Goal: Navigation & Orientation: Find specific page/section

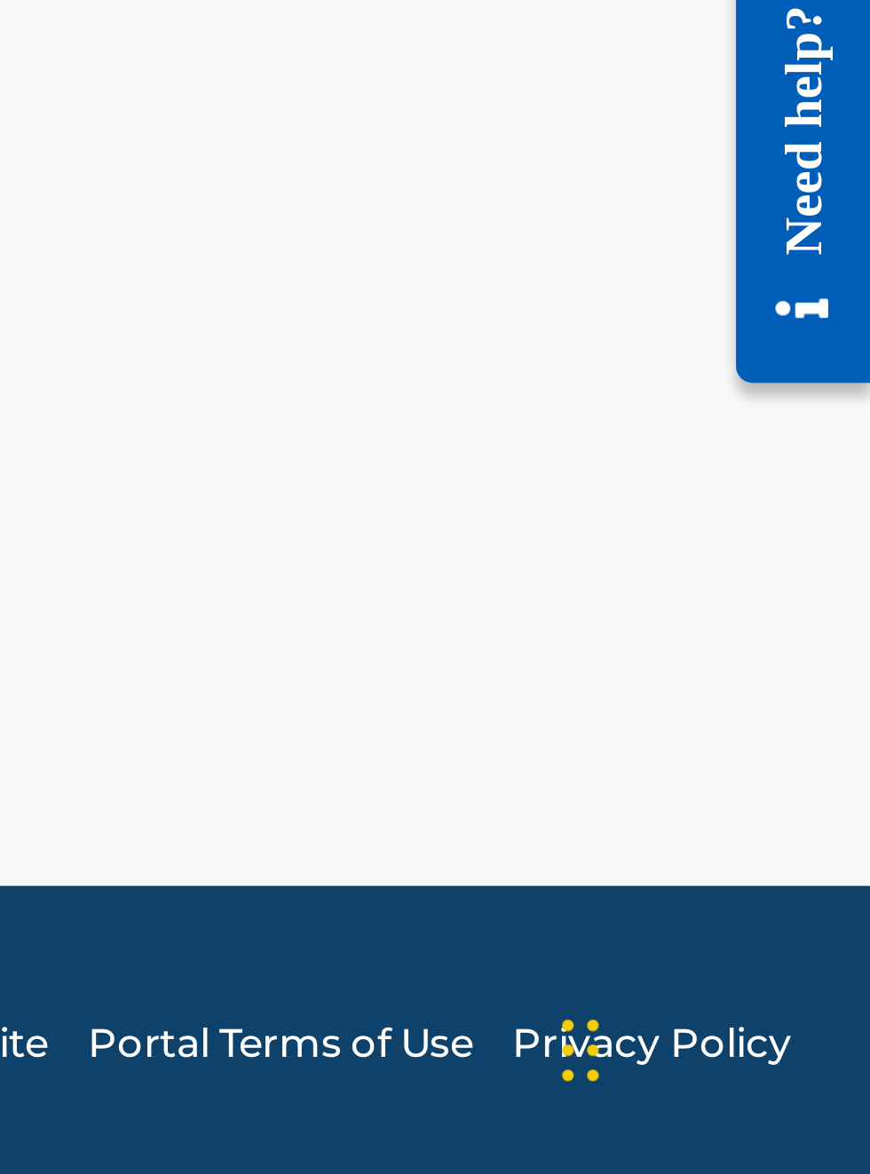
scroll to position [849, 635]
click at [686, 1135] on link "Portal Terms of Use" at bounding box center [711, 1132] width 104 height 16
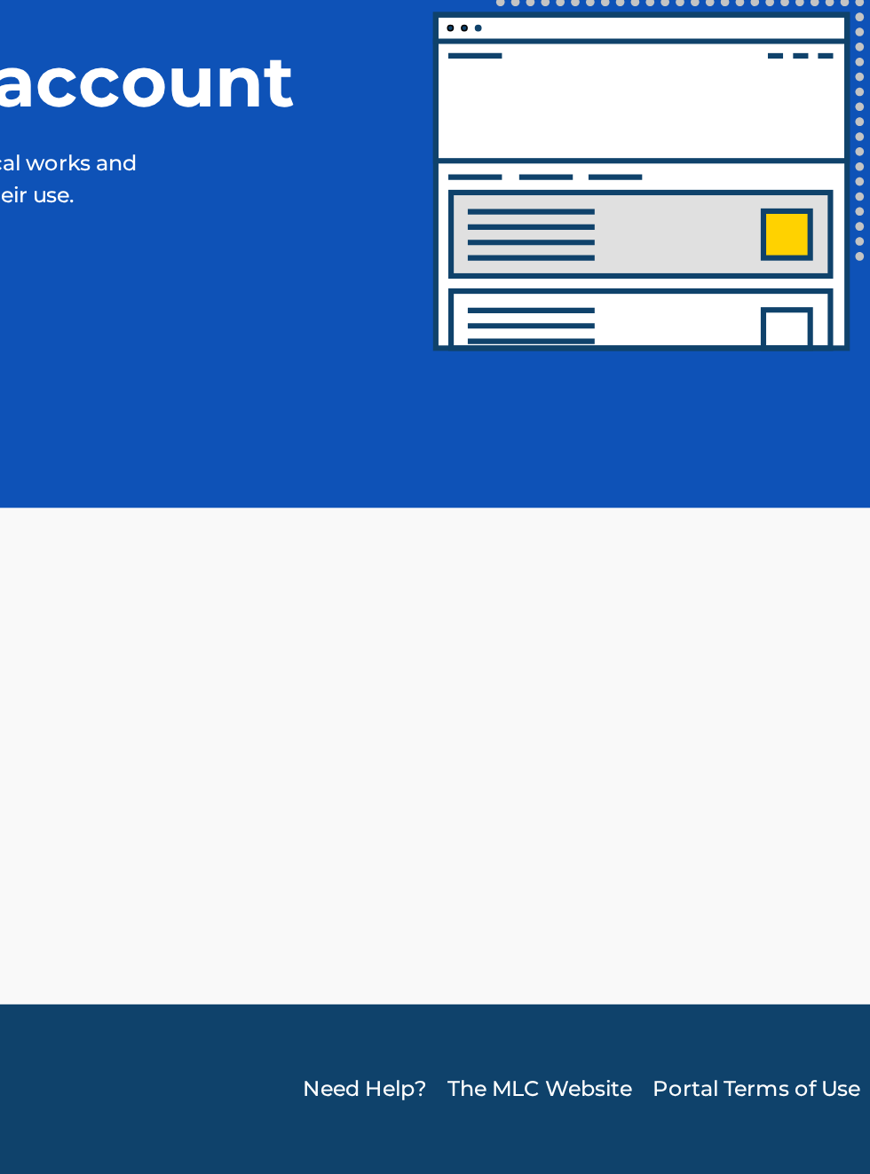
scroll to position [584, 330]
click at [618, 1132] on link "The MLC Website" at bounding box center [602, 1132] width 92 height 16
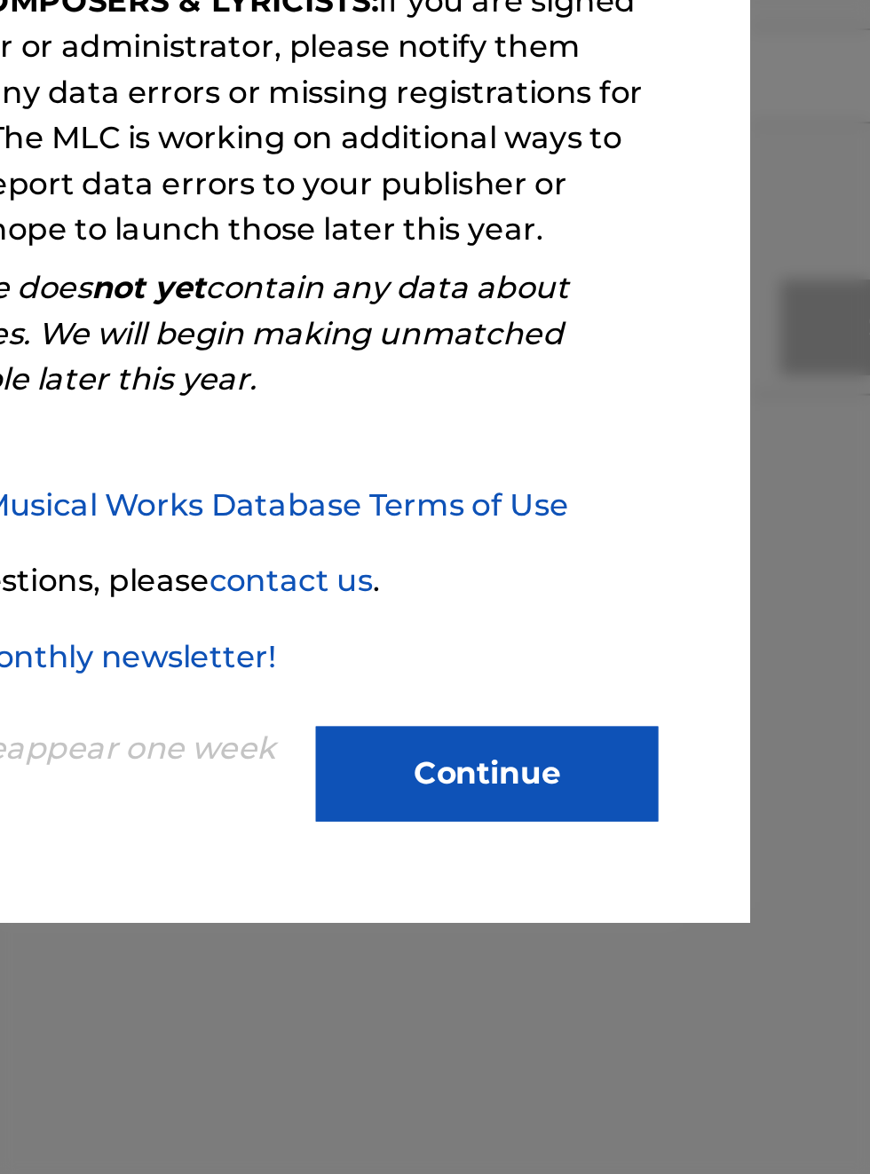
scroll to position [371, 351]
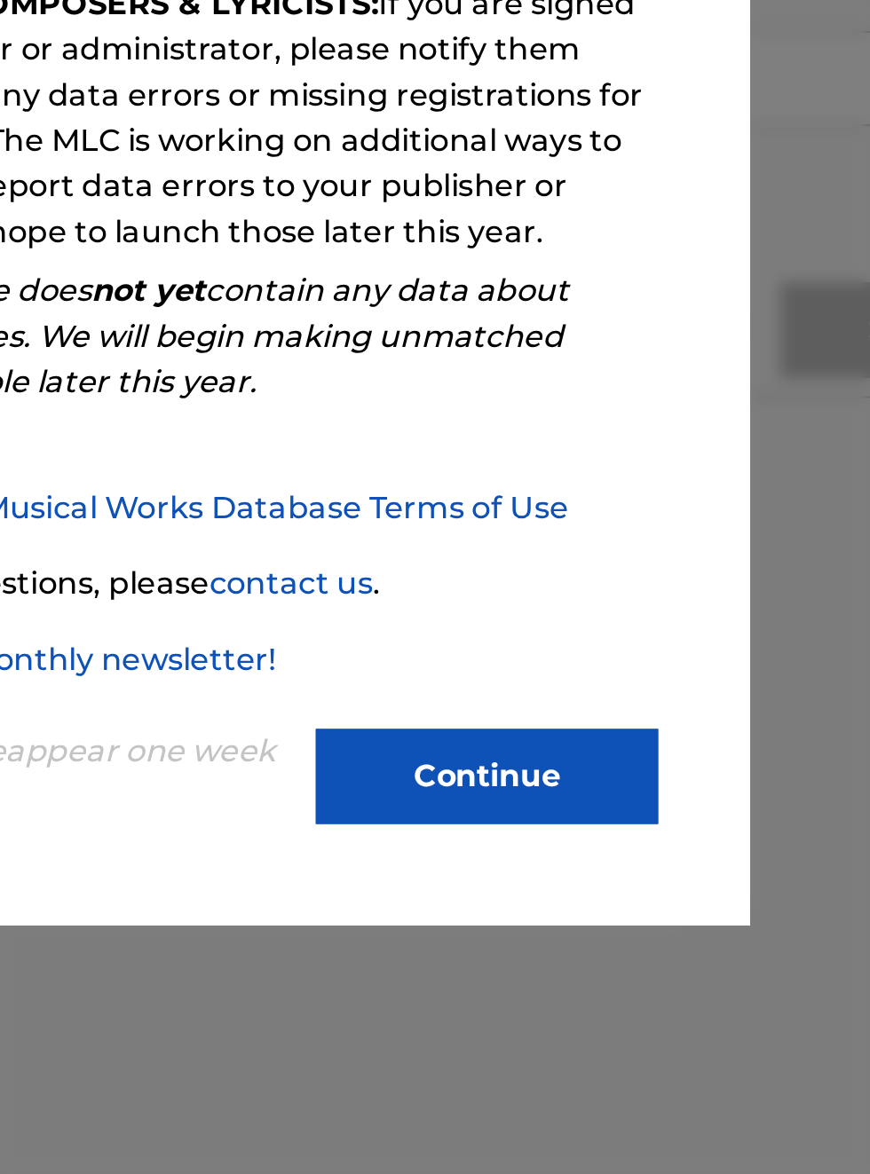
click at [602, 745] on button "Continue" at bounding box center [579, 734] width 160 height 44
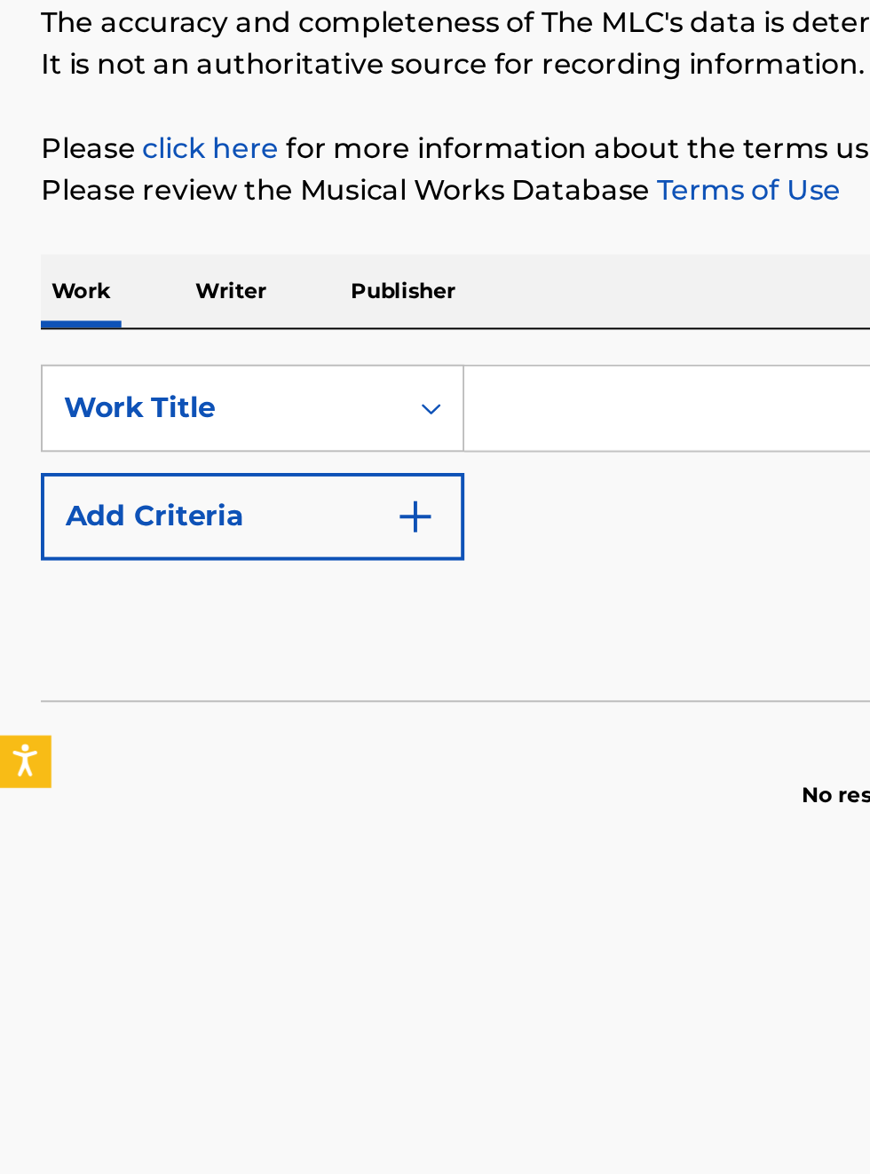
scroll to position [201, 0]
click at [142, 285] on link "click here" at bounding box center [107, 276] width 69 height 17
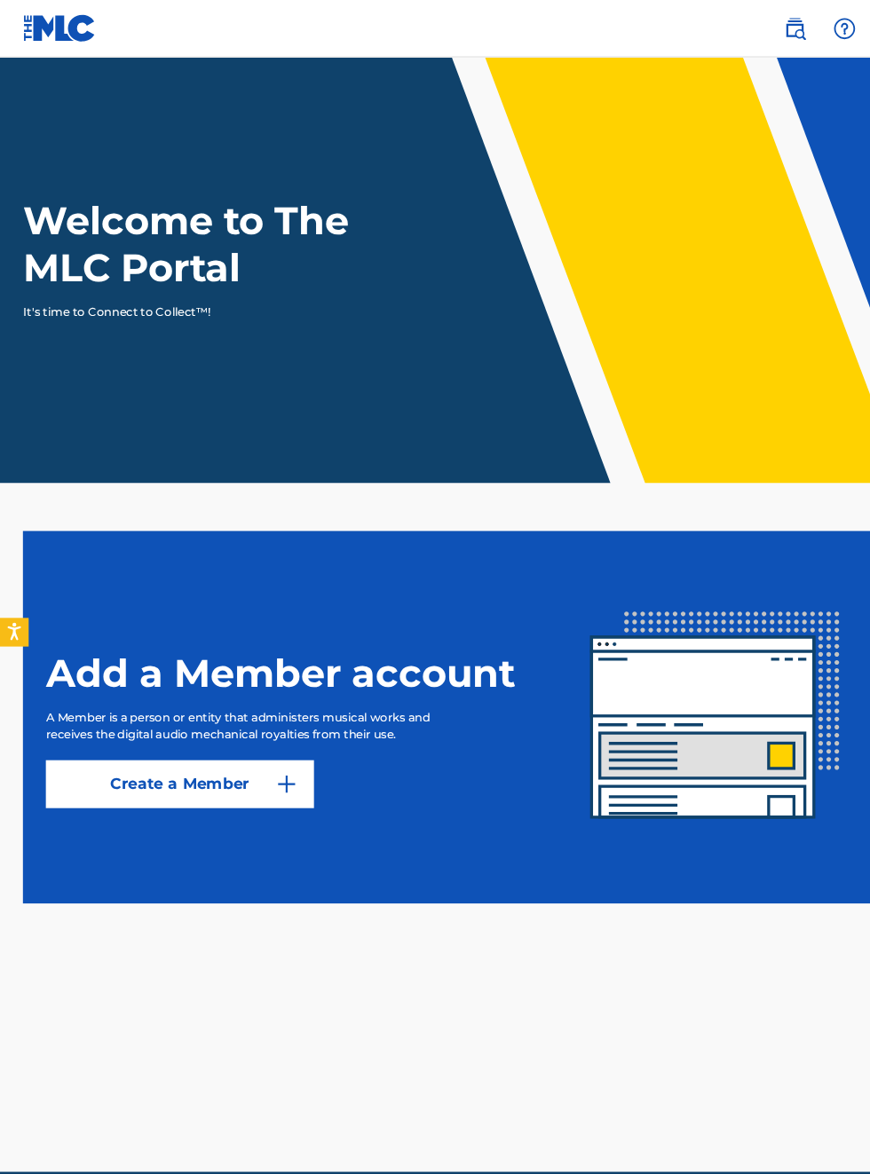
click at [802, 449] on header "Welcome to The MLC Portal It's time to Connect to Collect™!" at bounding box center [435, 251] width 870 height 396
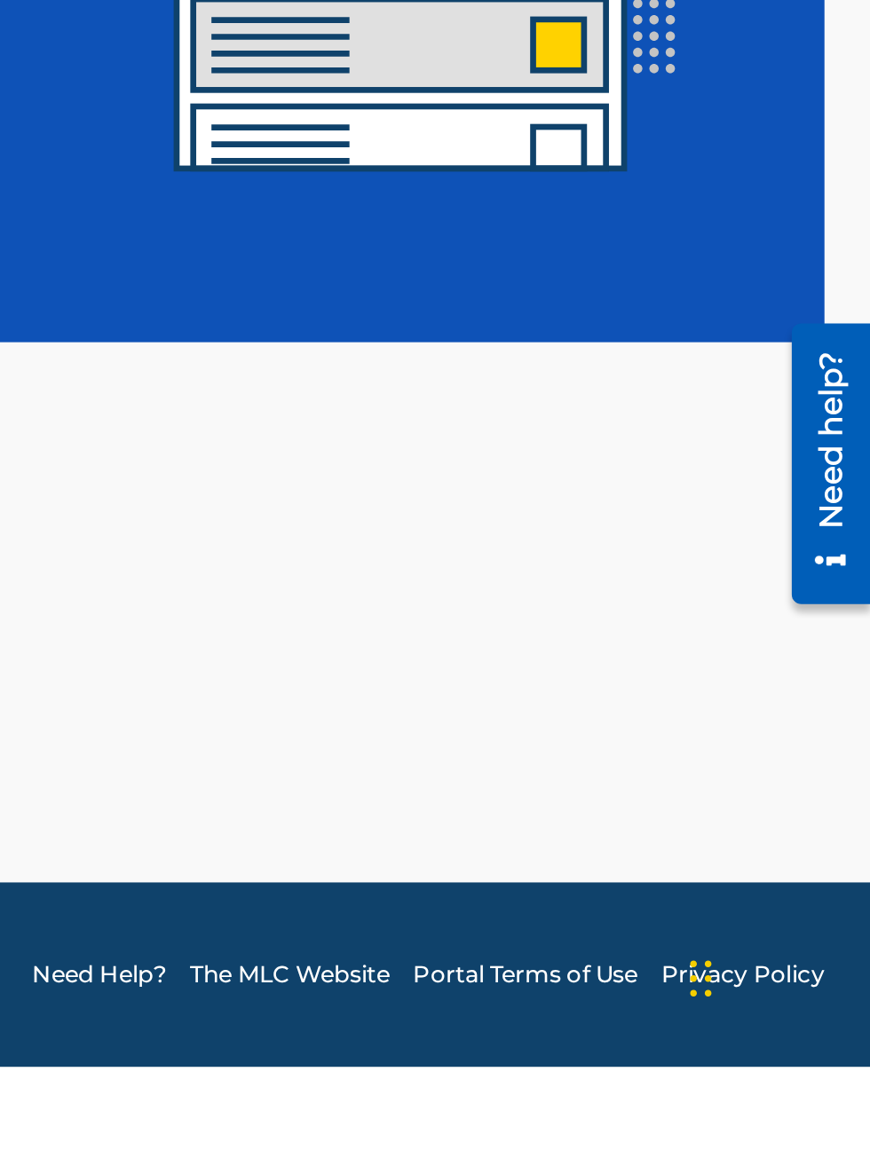
scroll to position [682, 468]
click at [805, 373] on div "Need help?" at bounding box center [794, 370] width 24 height 82
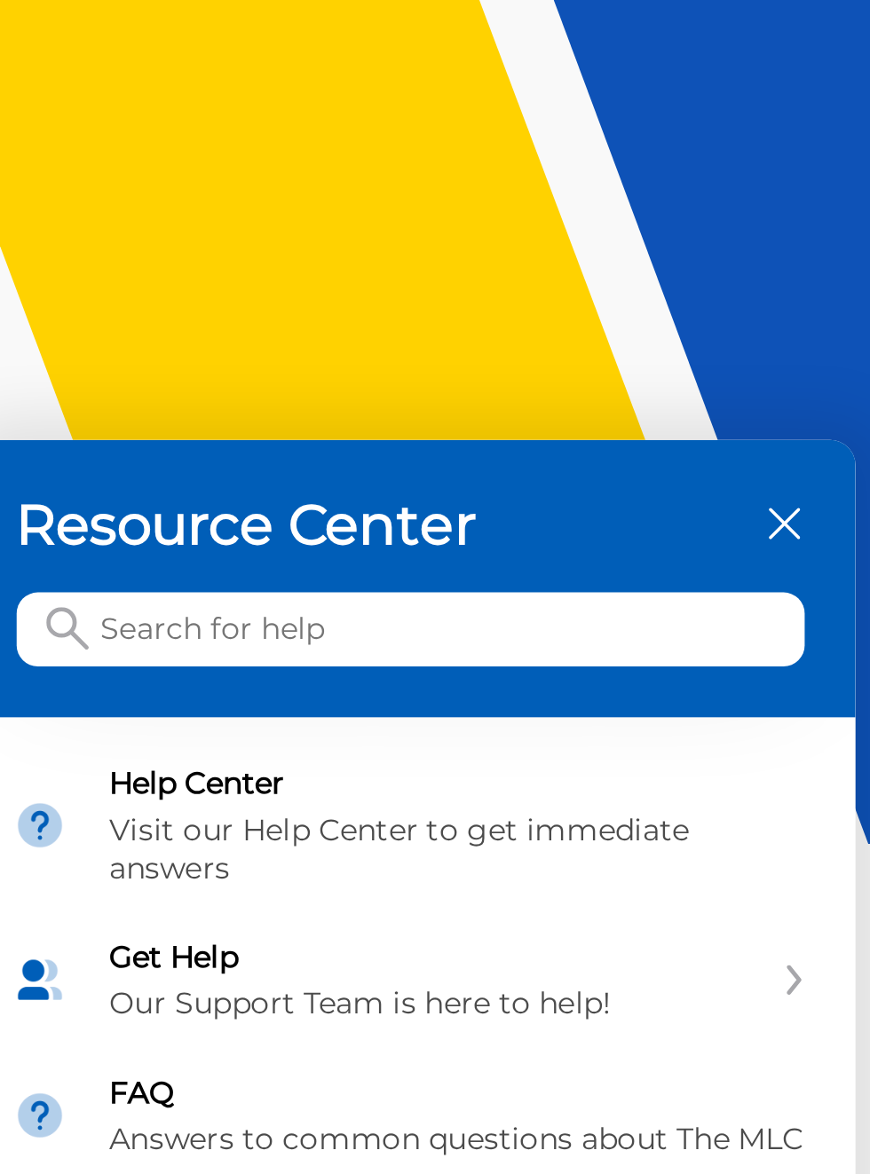
scroll to position [95, 505]
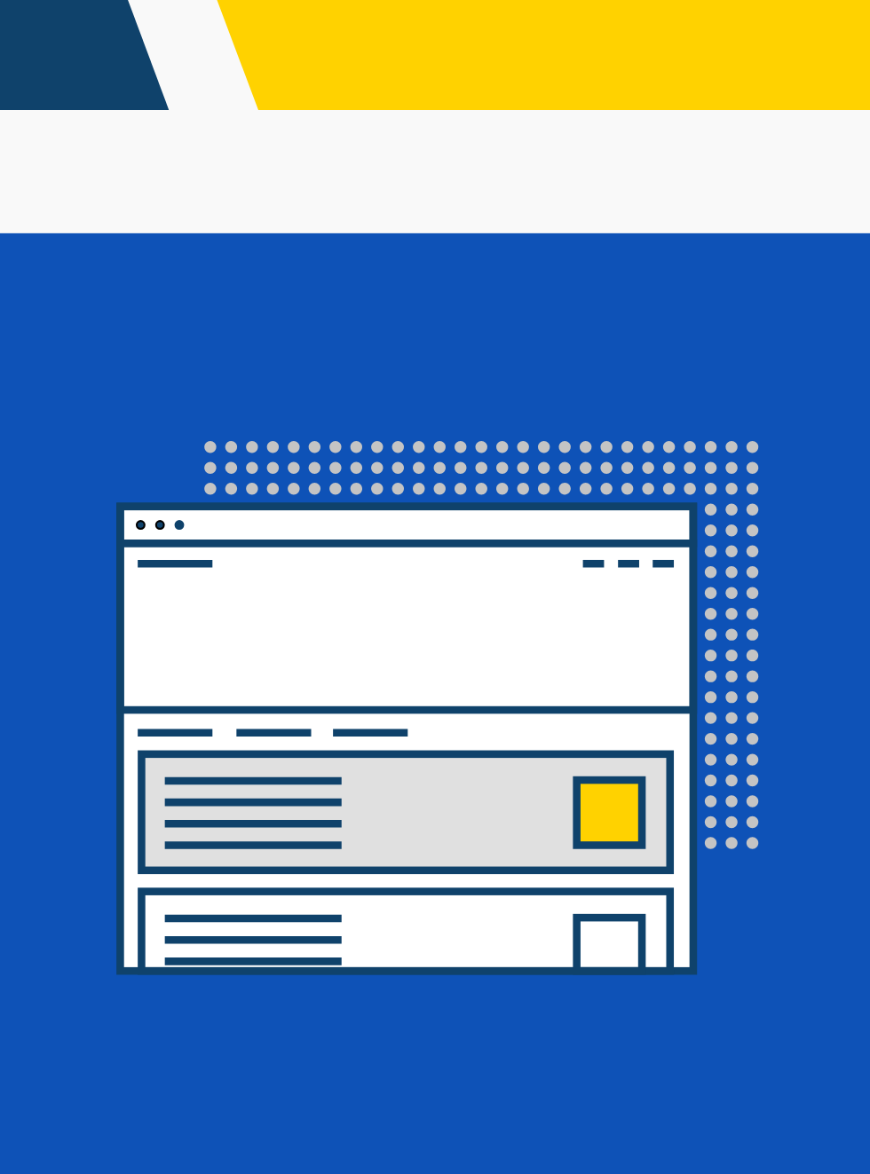
scroll to position [0, 0]
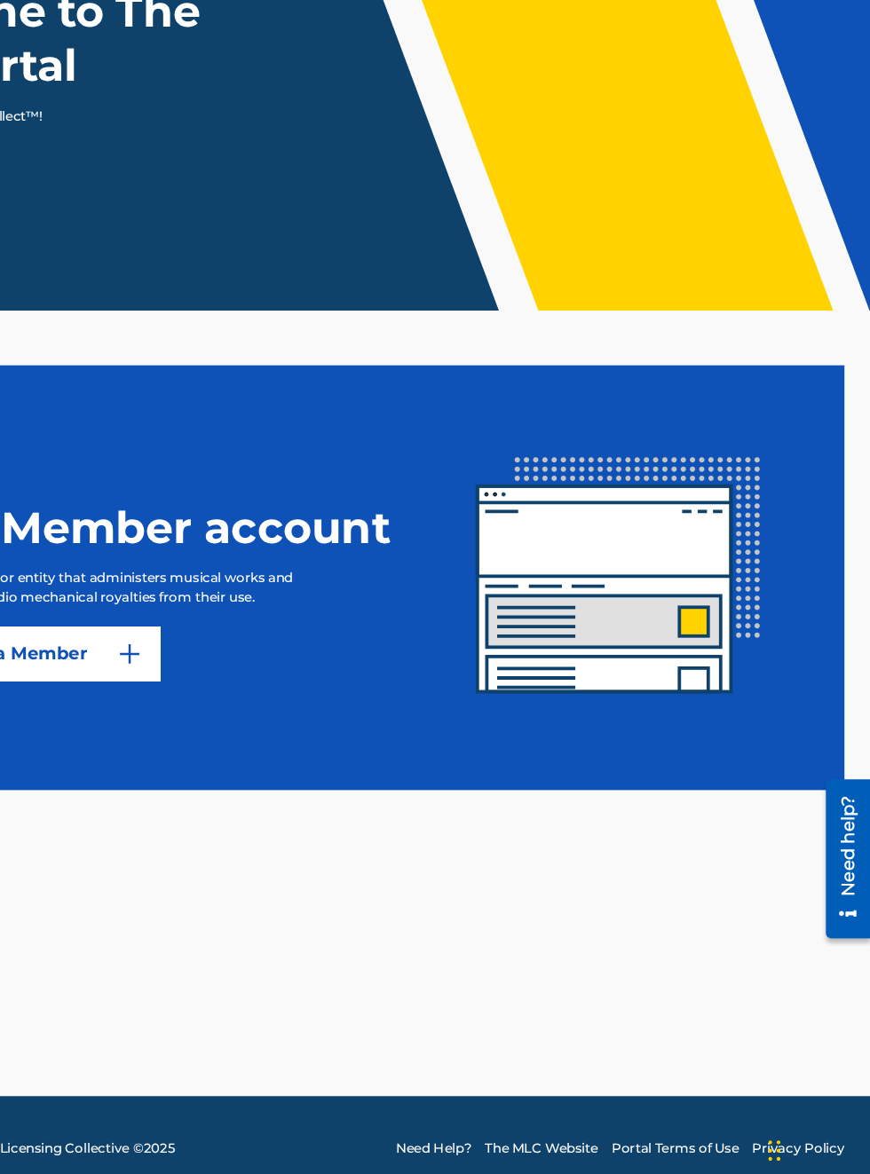
click at [430, 1045] on main "Welcome to The MLC Portal It's time to Connect to Collect™! Add a Member accoun…" at bounding box center [435, 571] width 870 height 1036
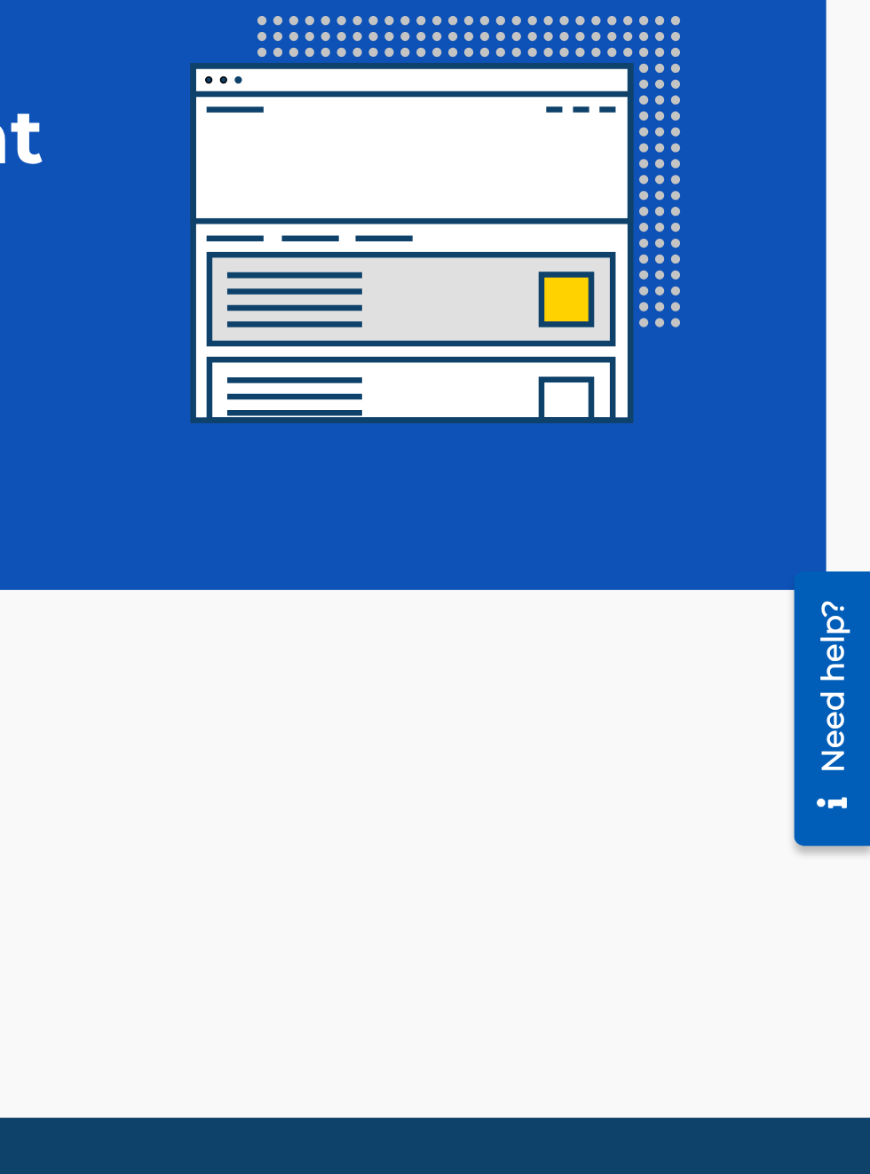
click at [808, 658] on div "Need help?" at bounding box center [797, 619] width 24 height 82
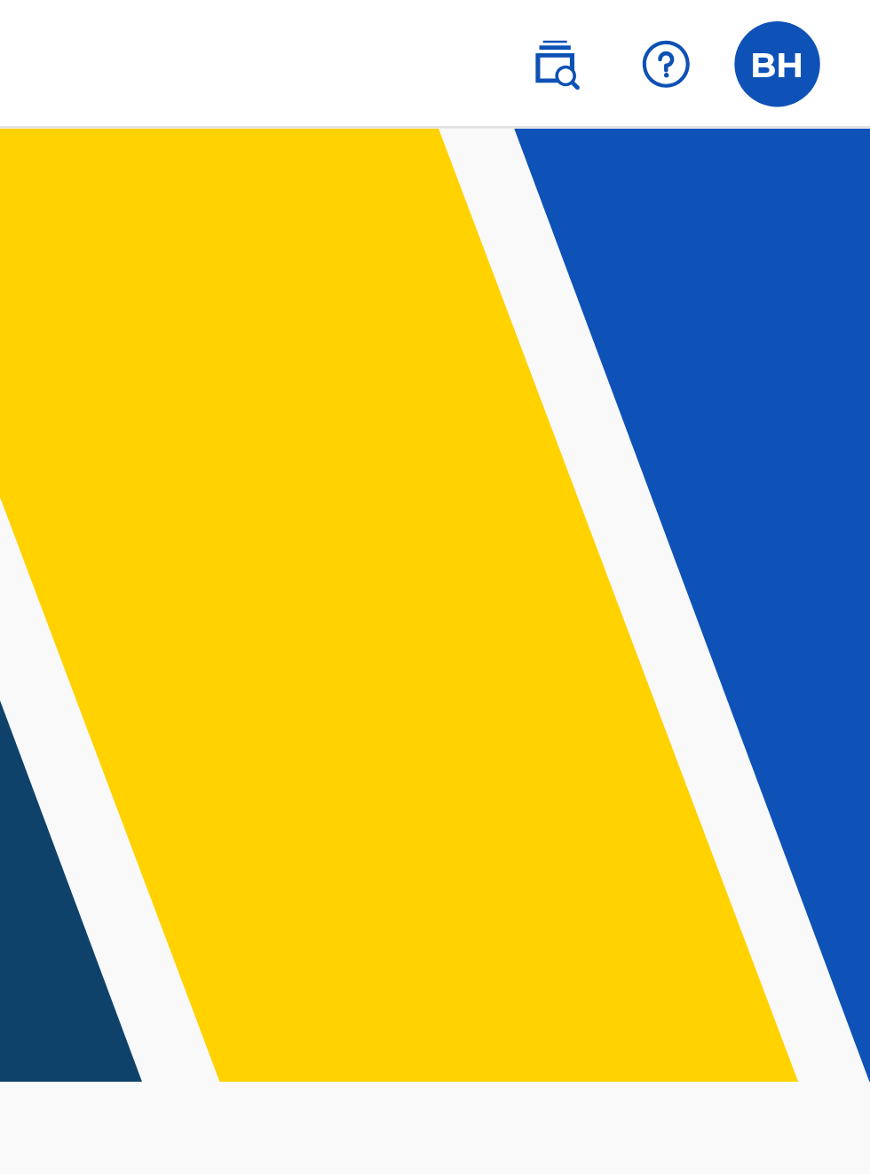
click at [829, 22] on label at bounding box center [831, 27] width 36 height 36
click at [831, 27] on input "BH Bobby Hamilton bobbyhamilton672@gmail.com Notification Preferences Profile L…" at bounding box center [831, 27] width 0 height 0
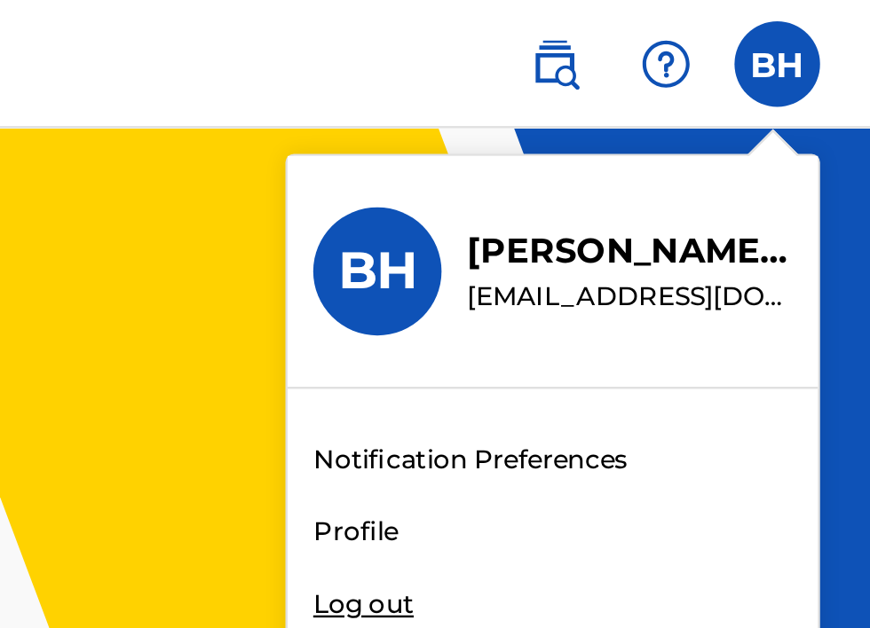
click at [732, 190] on iframe "Chat Widget" at bounding box center [671, 272] width 398 height 714
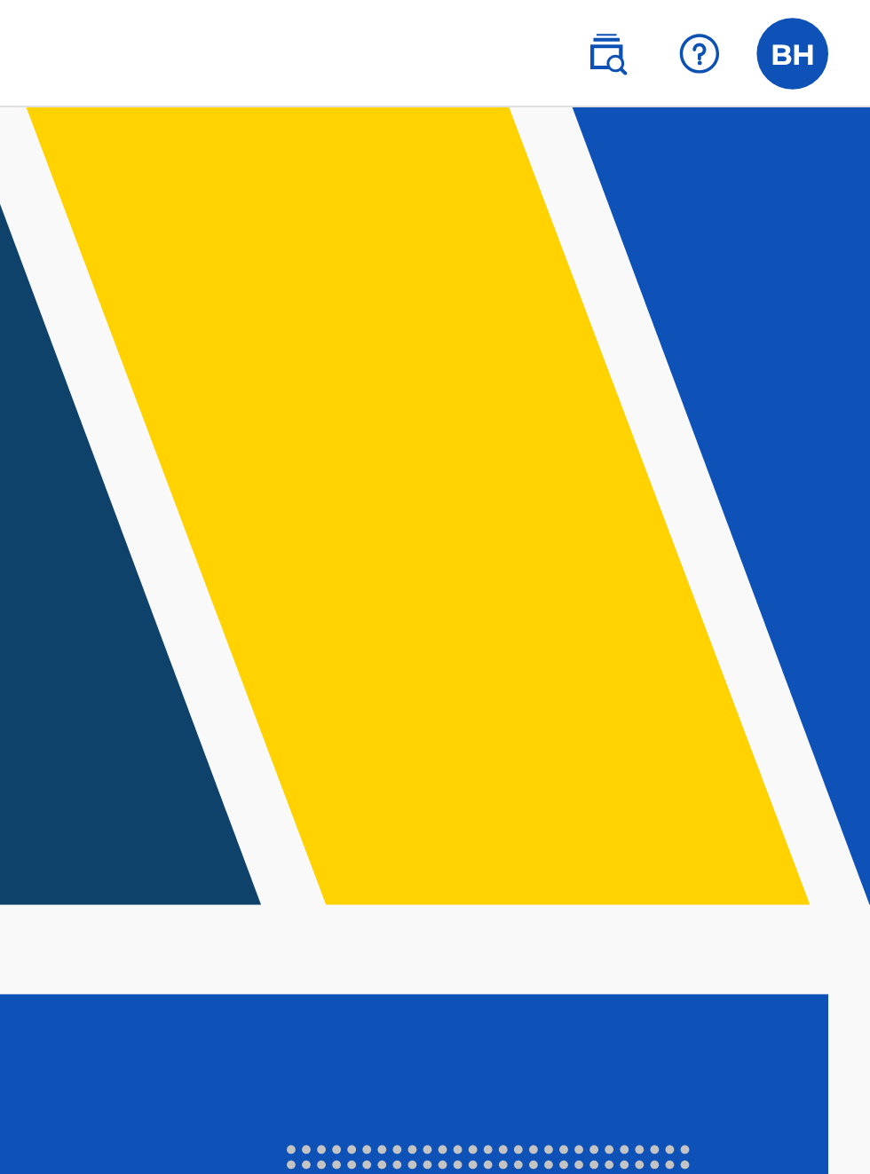
click at [829, 24] on label at bounding box center [831, 27] width 36 height 36
click at [831, 27] on input "BH Bobby Hamilton bobbyhamilton672@gmail.com Notification Preferences Profile L…" at bounding box center [831, 27] width 0 height 0
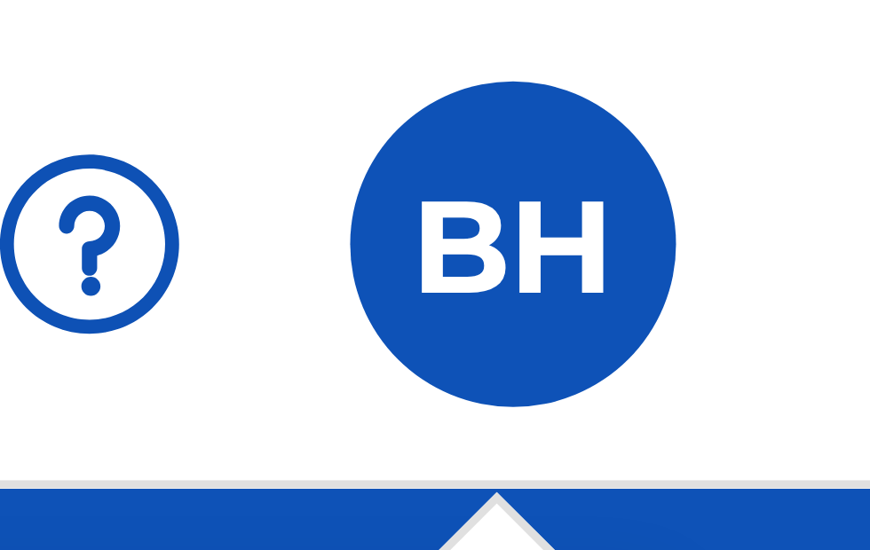
click at [833, 23] on div "BH BH Bobby Hamilton bobbyhamilton672@gmail.com Notification Preferences Profil…" at bounding box center [831, 27] width 36 height 36
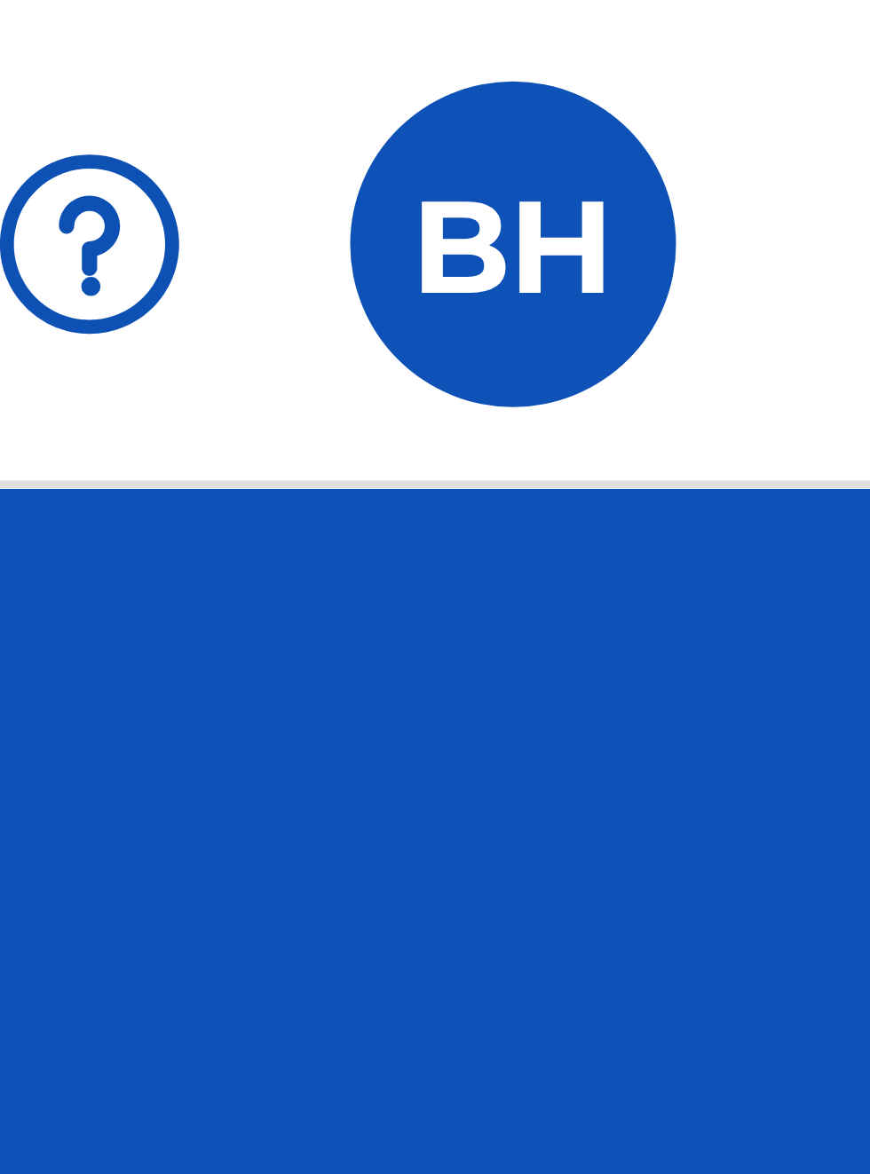
click at [833, 28] on label at bounding box center [831, 27] width 36 height 36
click at [831, 27] on input "BH Bobby Hamilton bobbyhamilton672@gmail.com Notification Preferences Profile L…" at bounding box center [831, 27] width 0 height 0
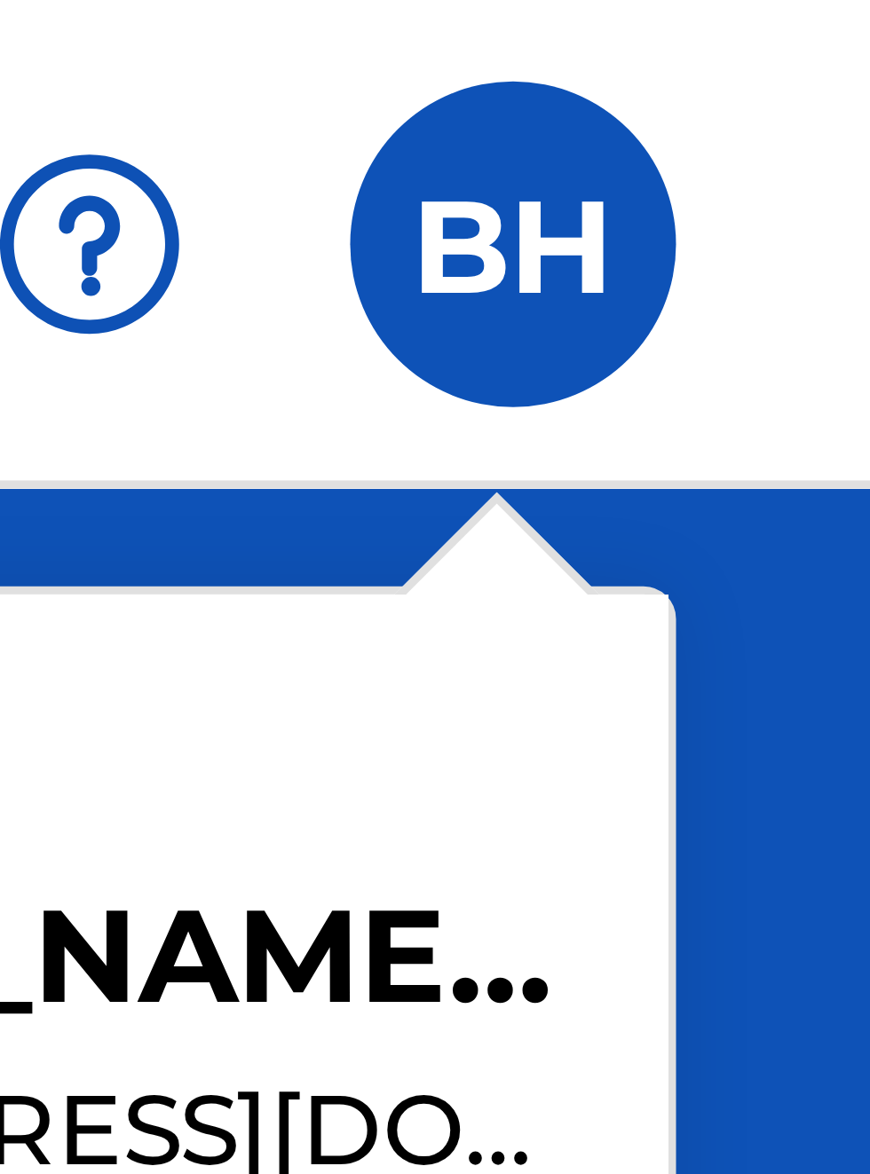
click at [833, 25] on div "BH BH Bobby Hamilton bobbyhamilton672@gmail.com Notification Preferences Profil…" at bounding box center [831, 27] width 36 height 36
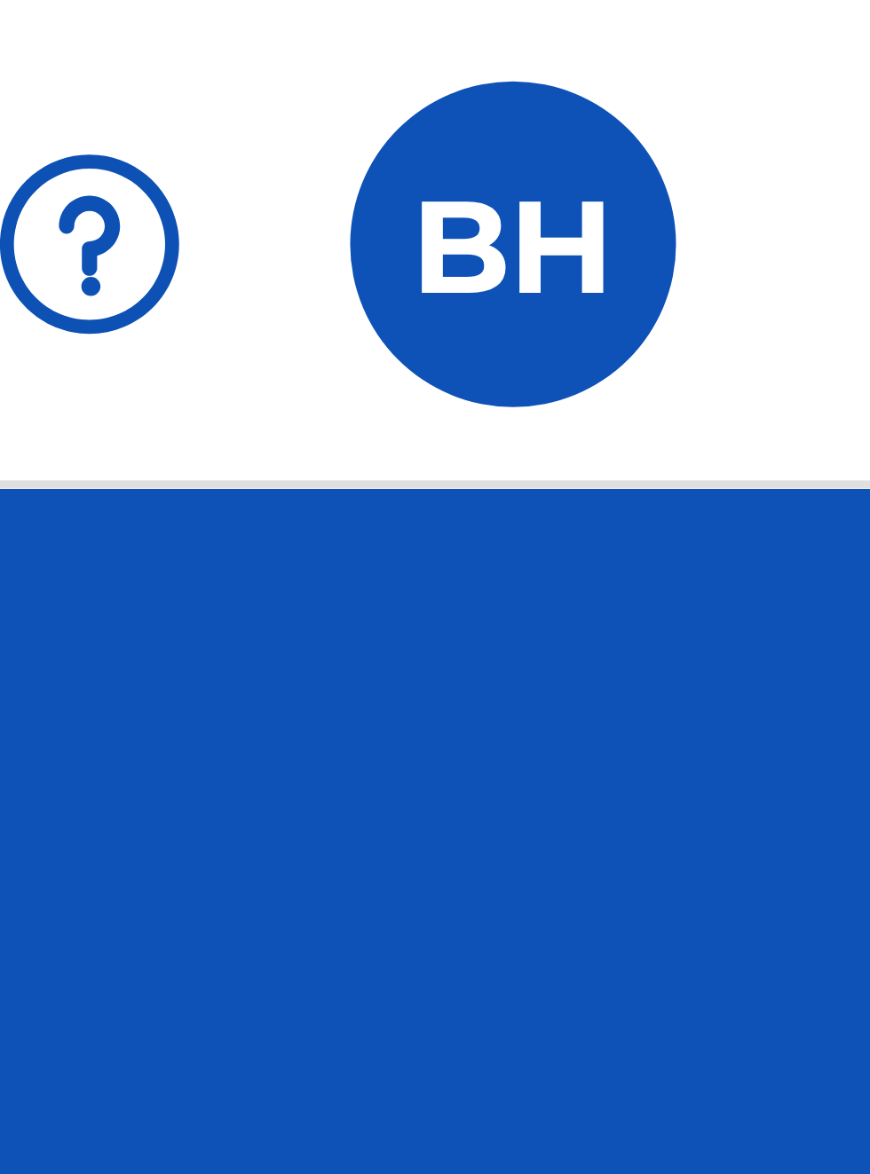
scroll to position [21, 0]
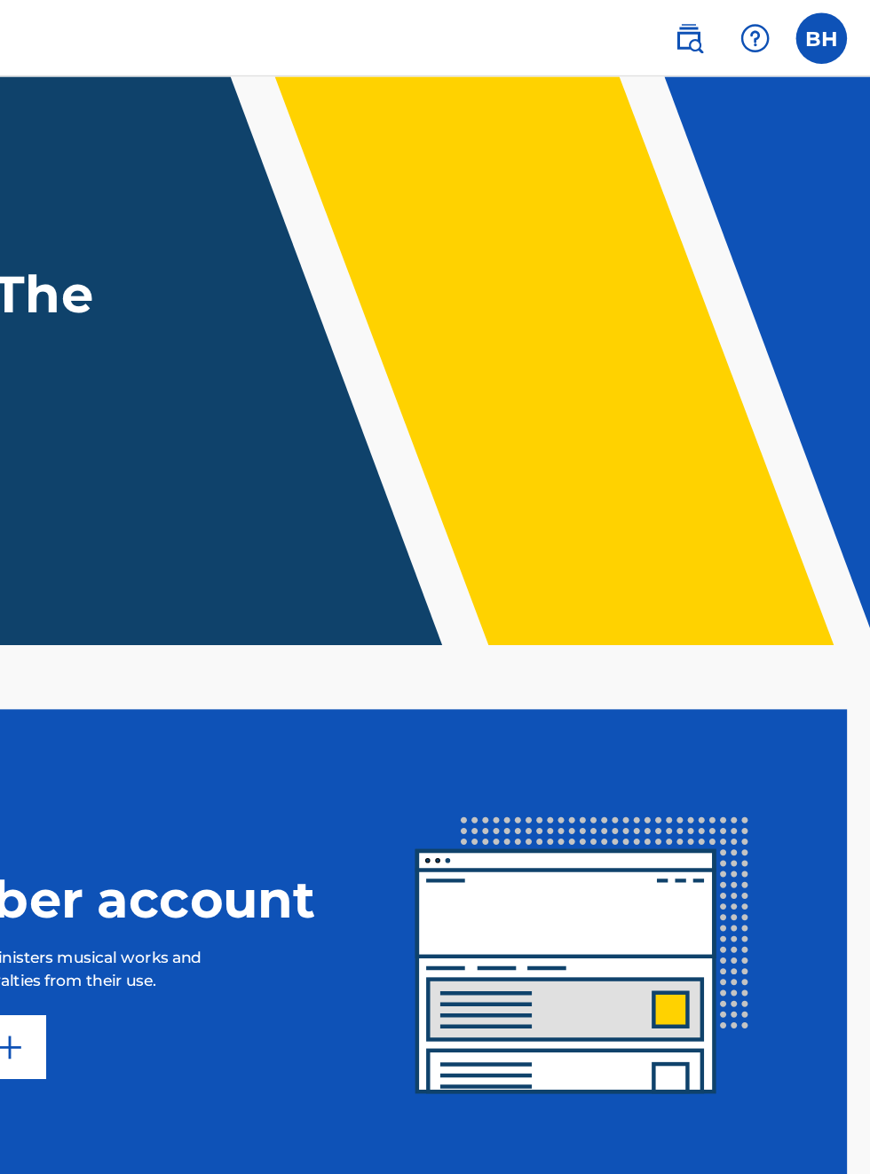
click at [841, 20] on label at bounding box center [831, 27] width 36 height 36
click at [831, 27] on input "BH Bobby Hamilton bobbyhamilton672@gmail.com Notification Preferences Profile L…" at bounding box center [831, 27] width 0 height 0
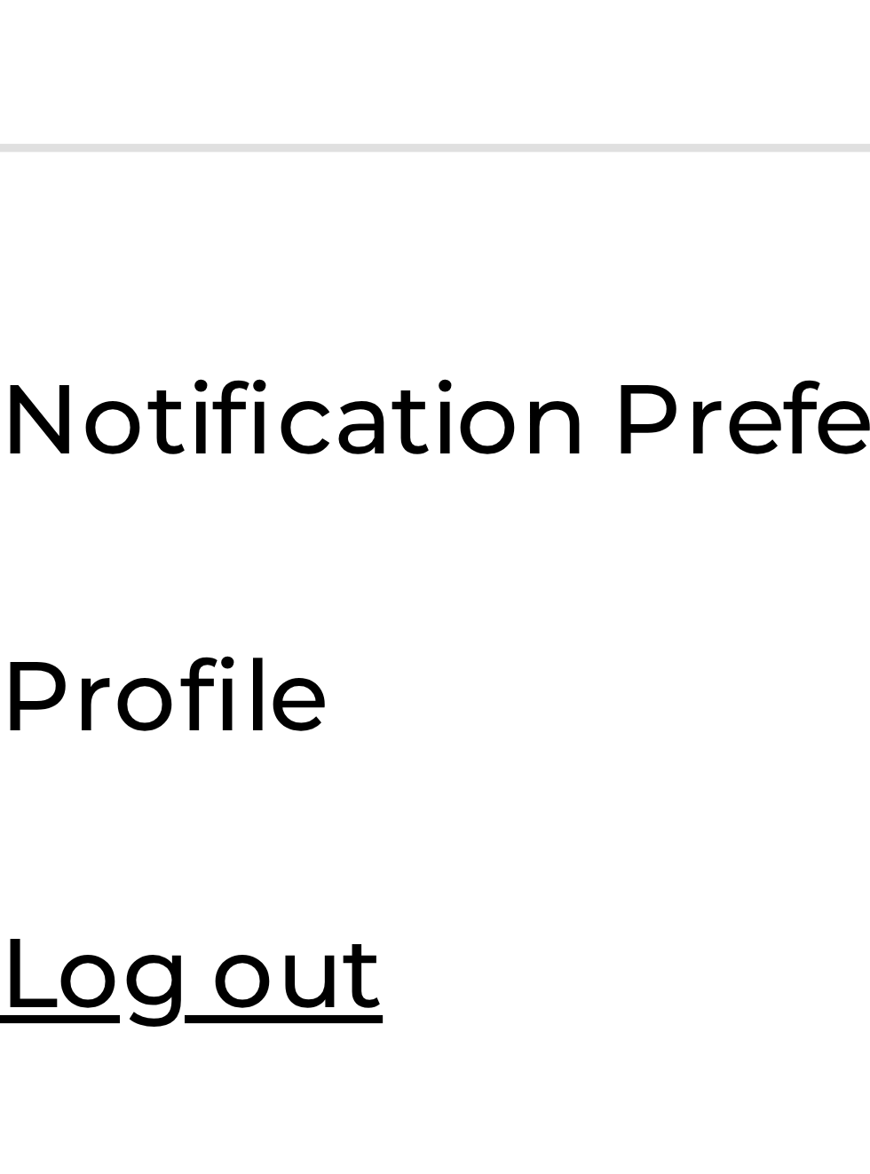
scroll to position [145, 638]
click at [701, 190] on div "BH BH Bobby Hamilton bobbyhamilton672@gmail.com Notification Preferences Profil…" at bounding box center [435, 587] width 870 height 1174
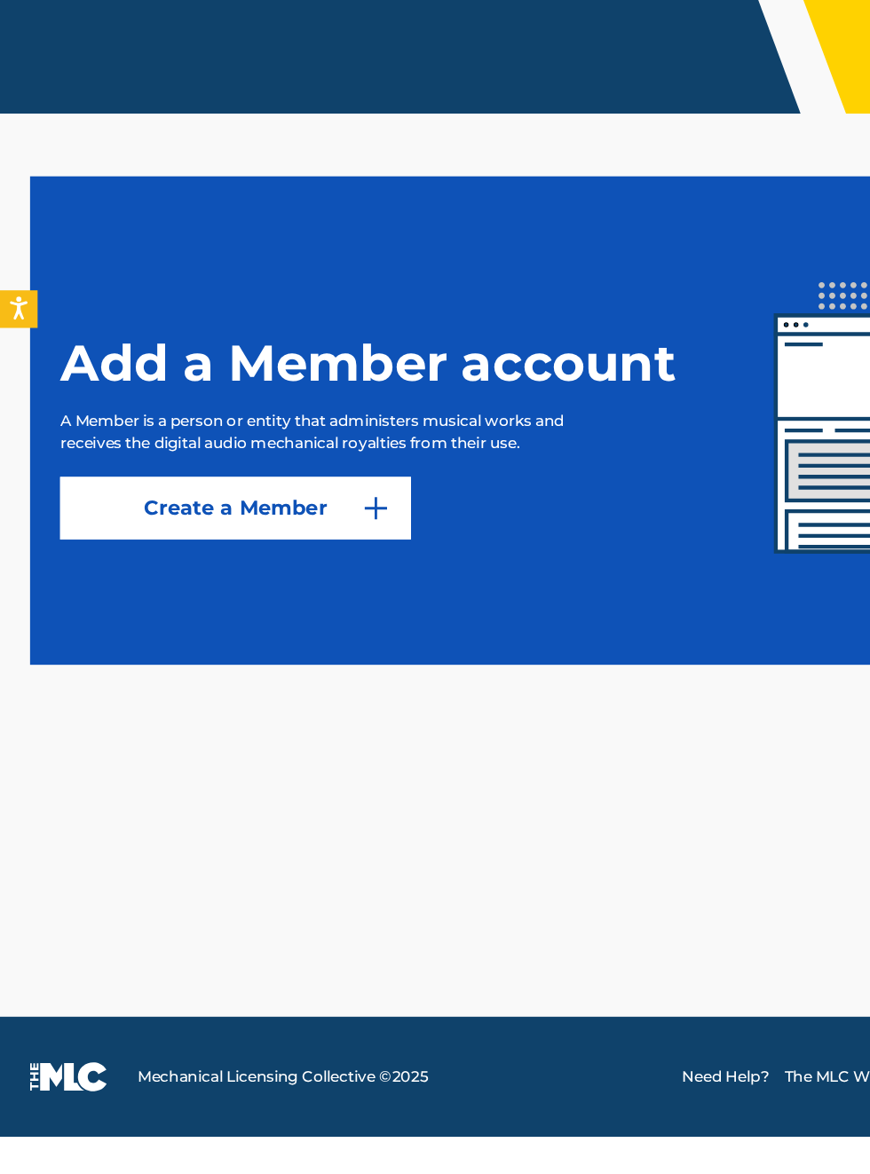
scroll to position [368, 0]
click at [15, 596] on icon "Open accessiBe: accessibility options, statement and help" at bounding box center [13, 587] width 14 height 19
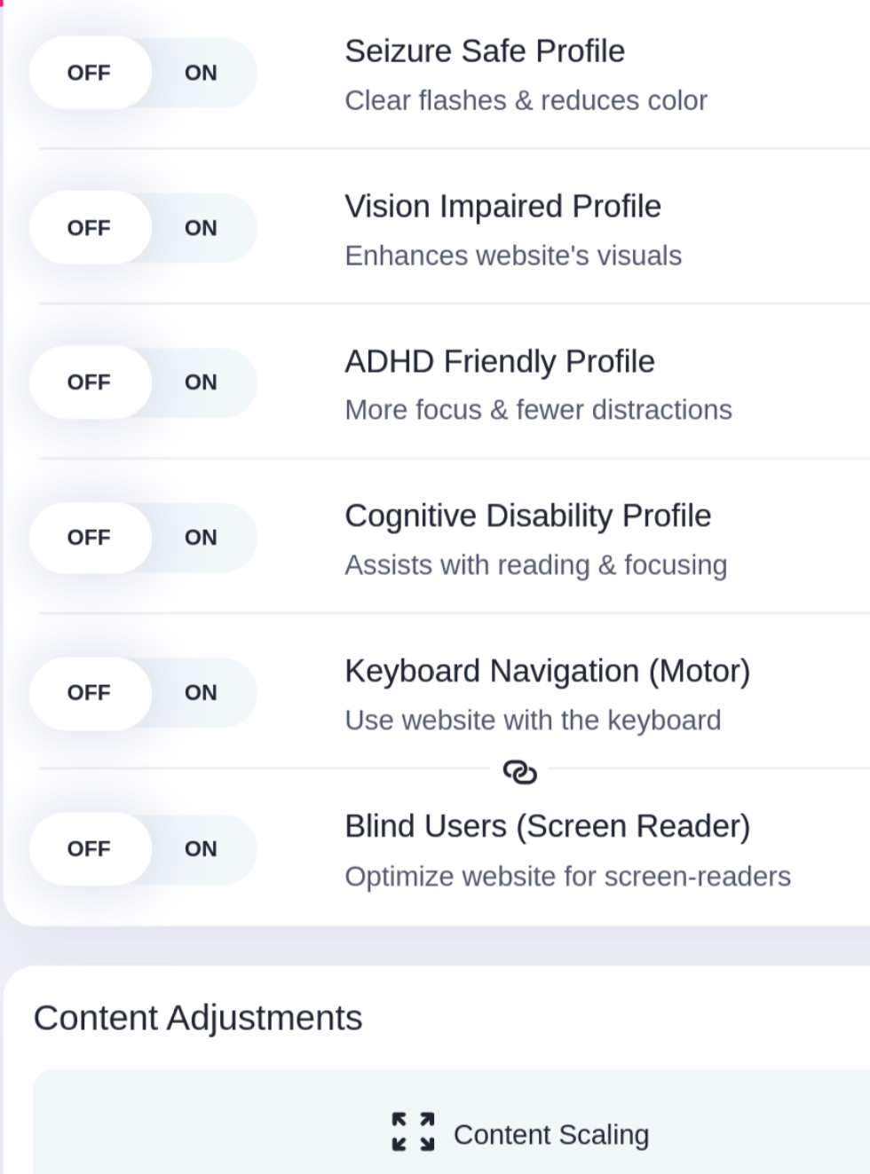
scroll to position [109, 0]
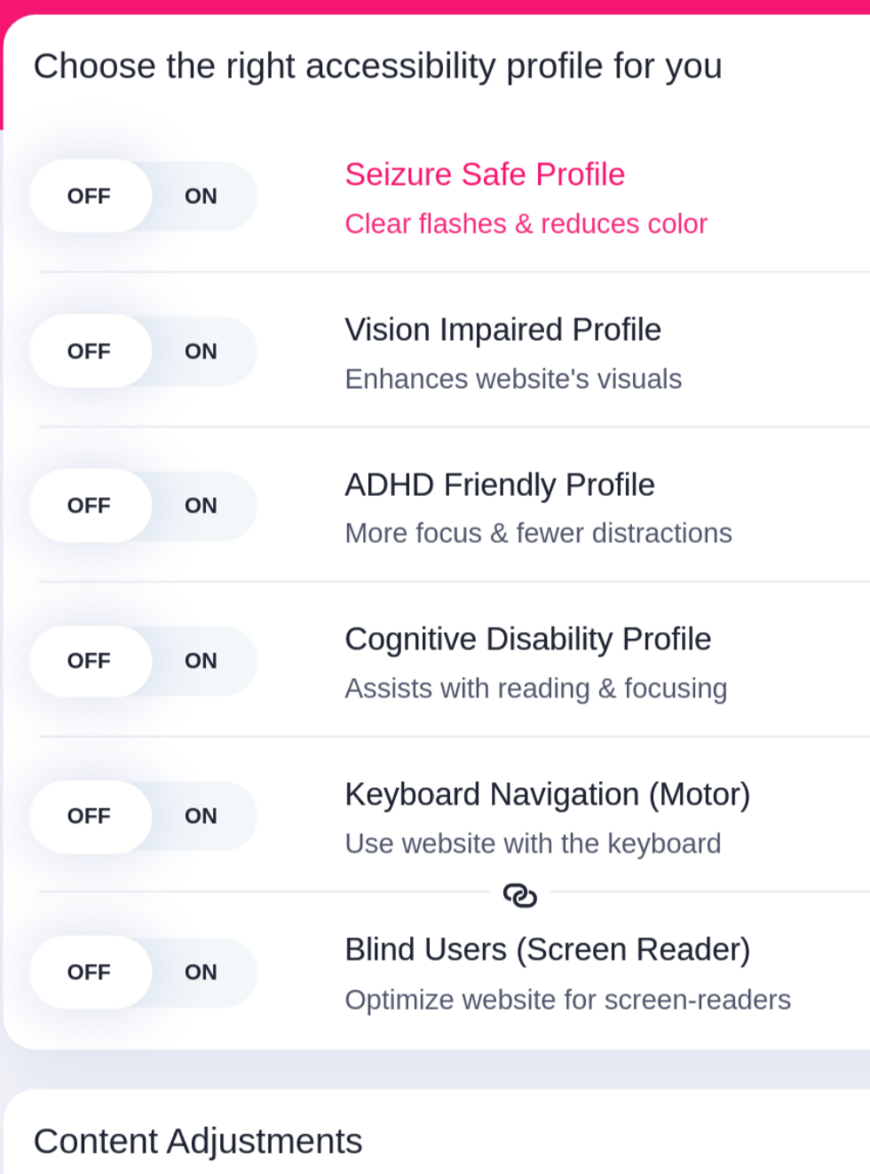
click at [134, 265] on span "ON" at bounding box center [128, 260] width 50 height 31
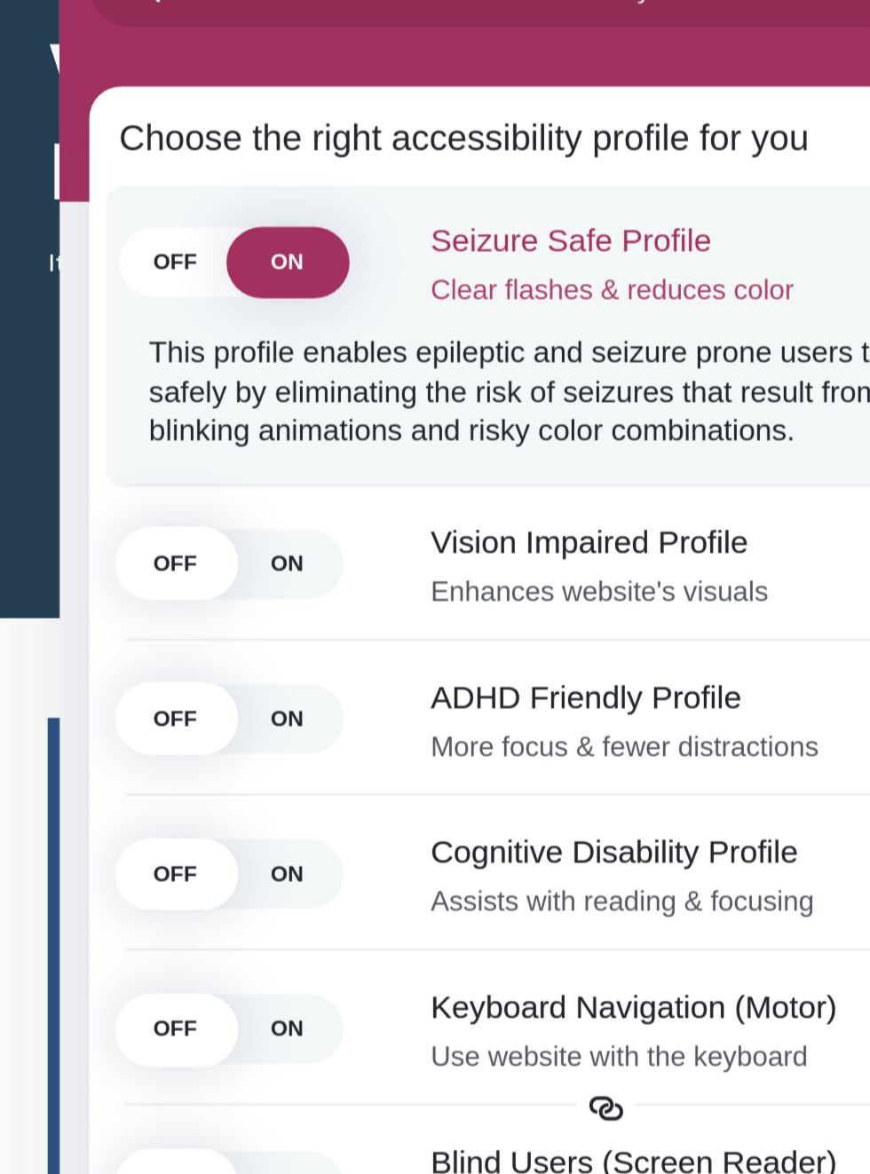
scroll to position [172, 0]
click at [122, 420] on span "ON" at bounding box center [128, 424] width 50 height 31
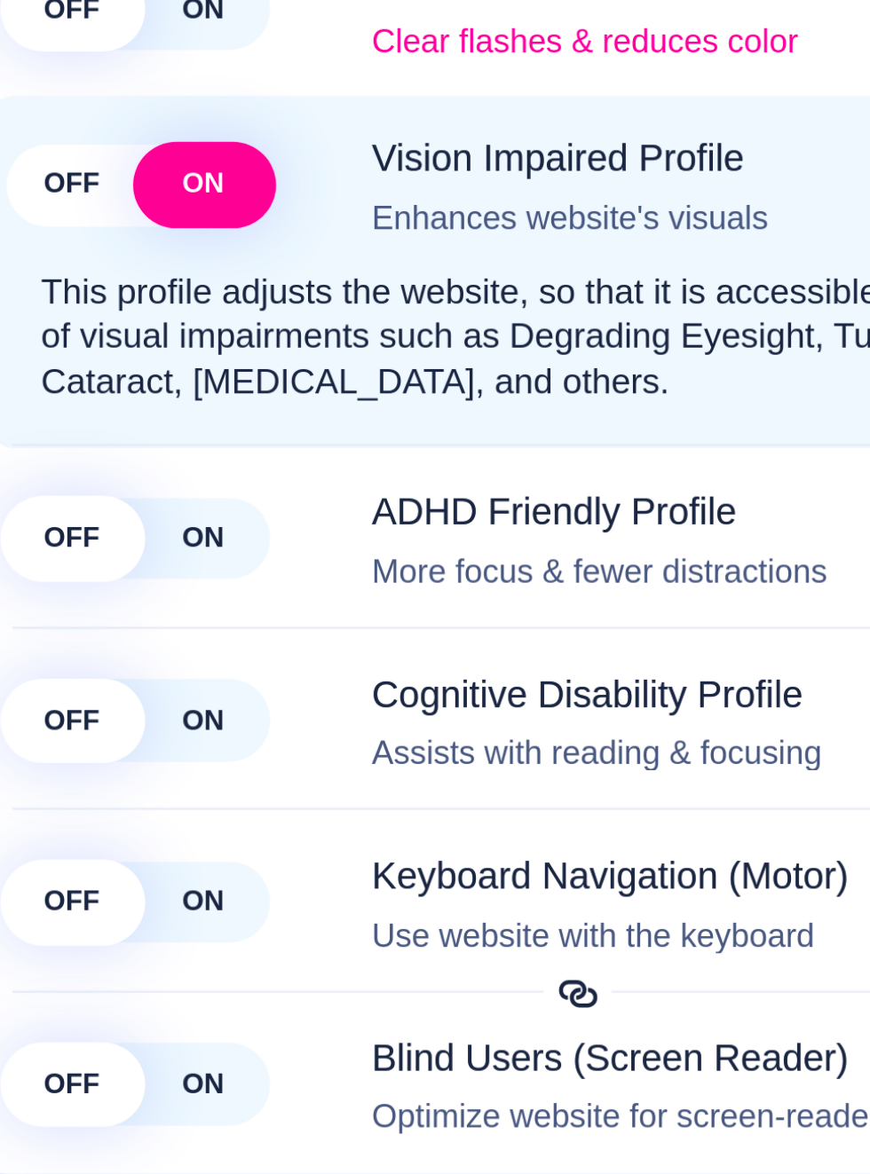
scroll to position [164, 0]
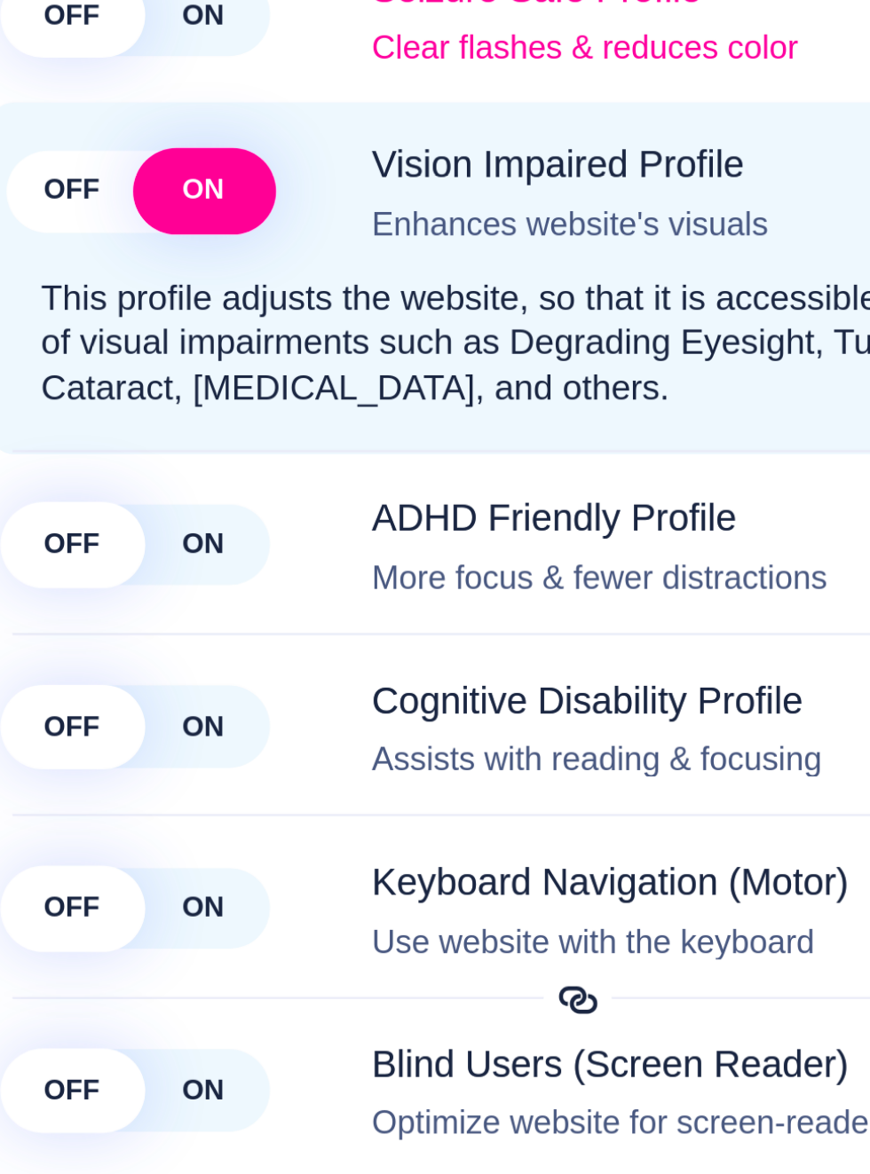
click at [152, 465] on span "ON" at bounding box center [149, 466] width 58 height 36
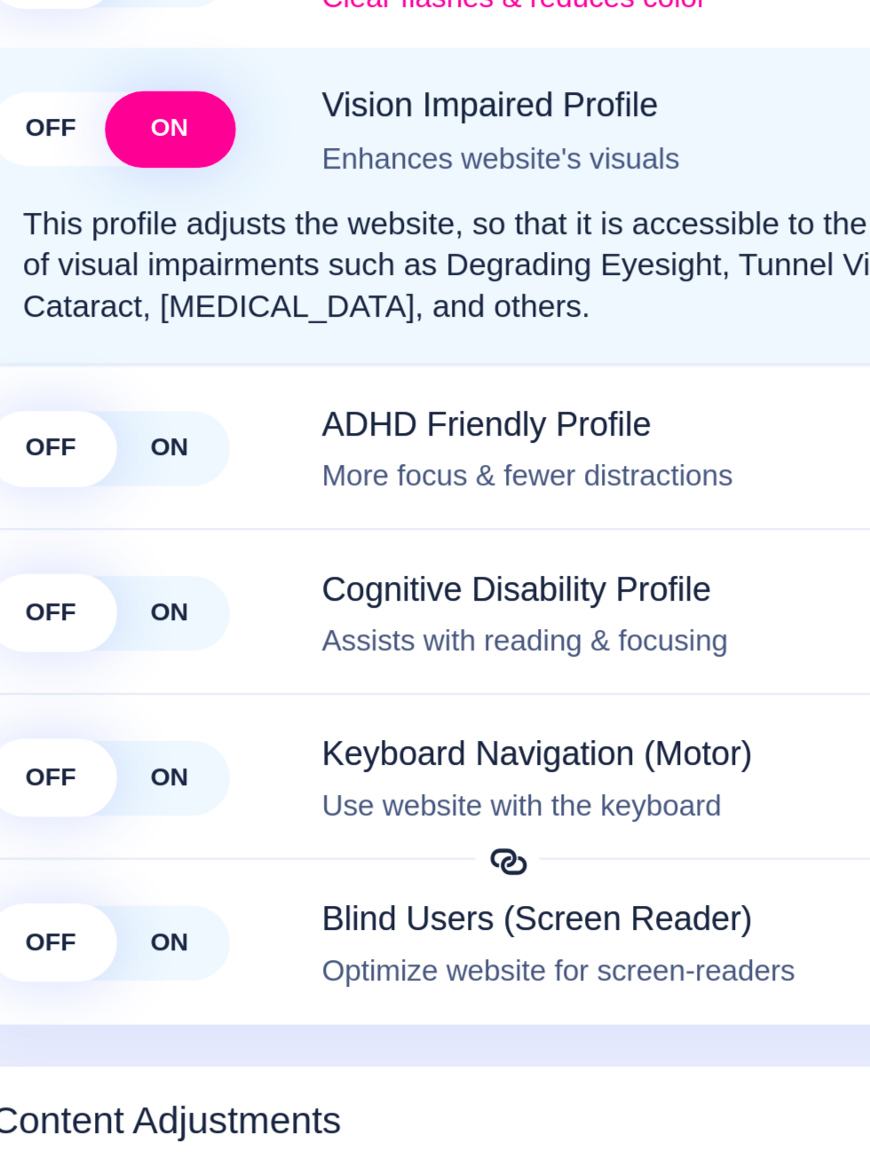
click at [0, 0] on div "Accessibility Adjustments" at bounding box center [0, 0] width 0 height 0
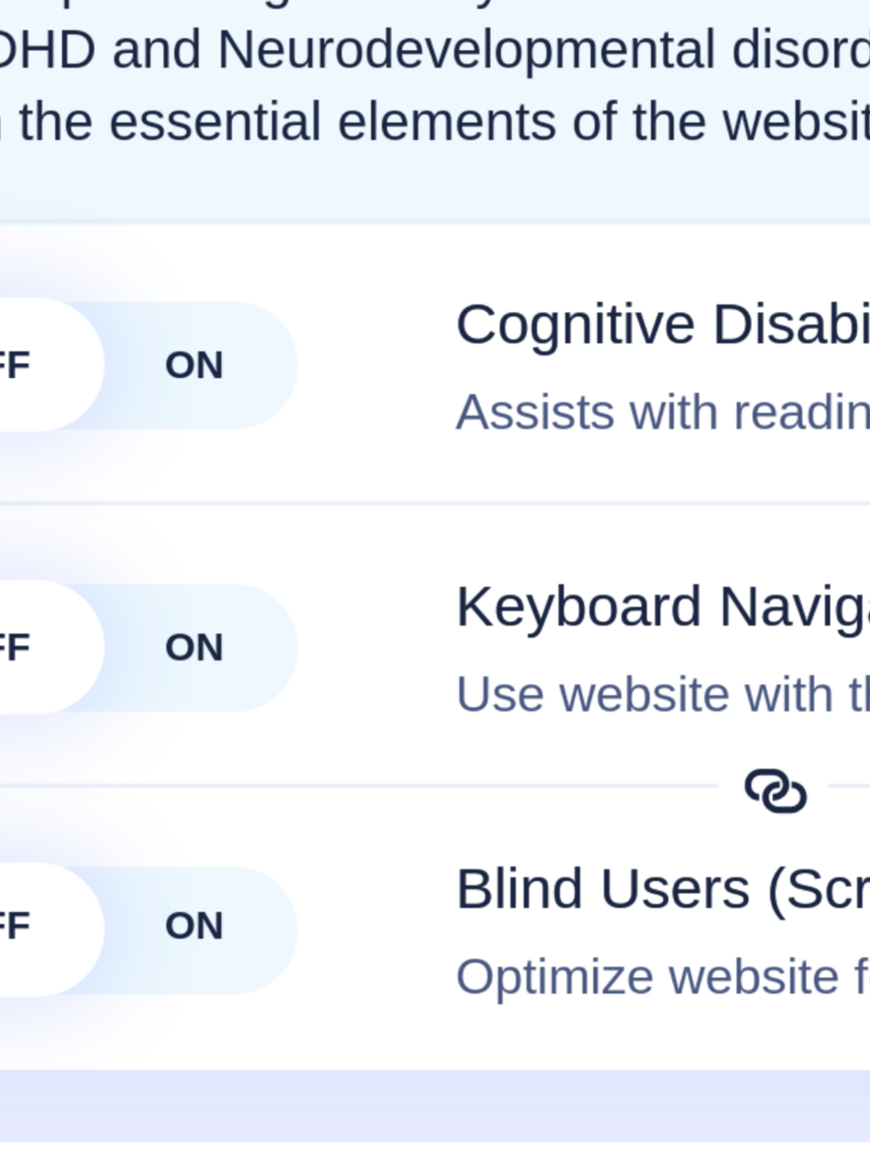
scroll to position [351, 83]
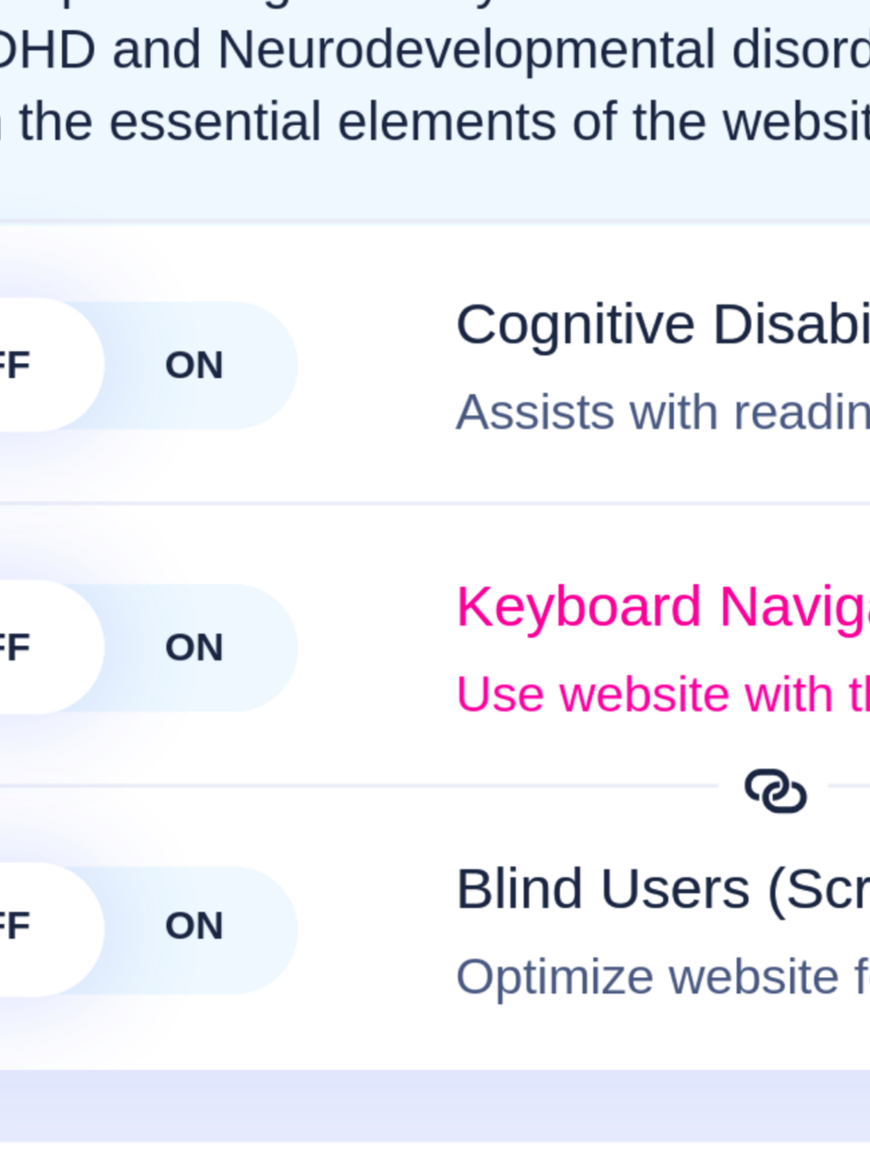
click at [137, 522] on span "ON" at bounding box center [134, 518] width 52 height 33
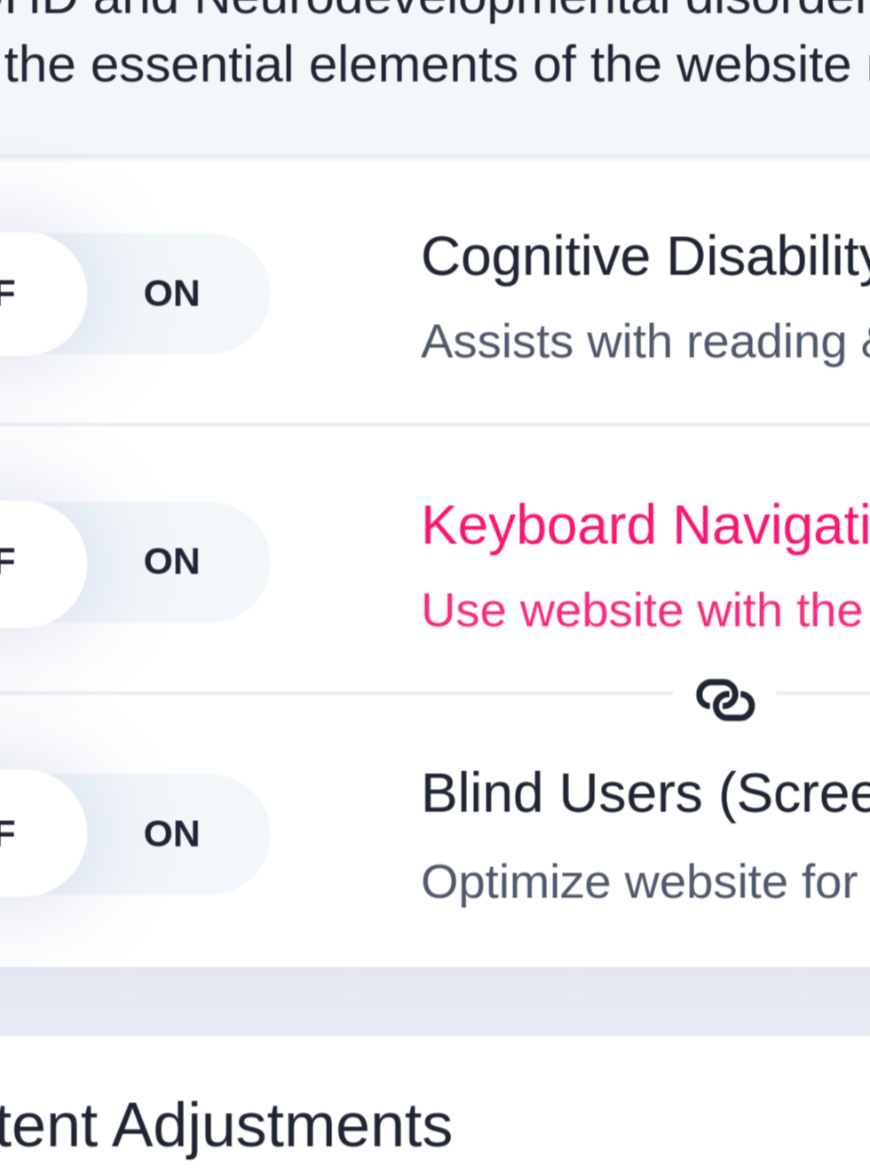
click at [0, 0] on div "Accessibility Adjustments" at bounding box center [0, 0] width 0 height 0
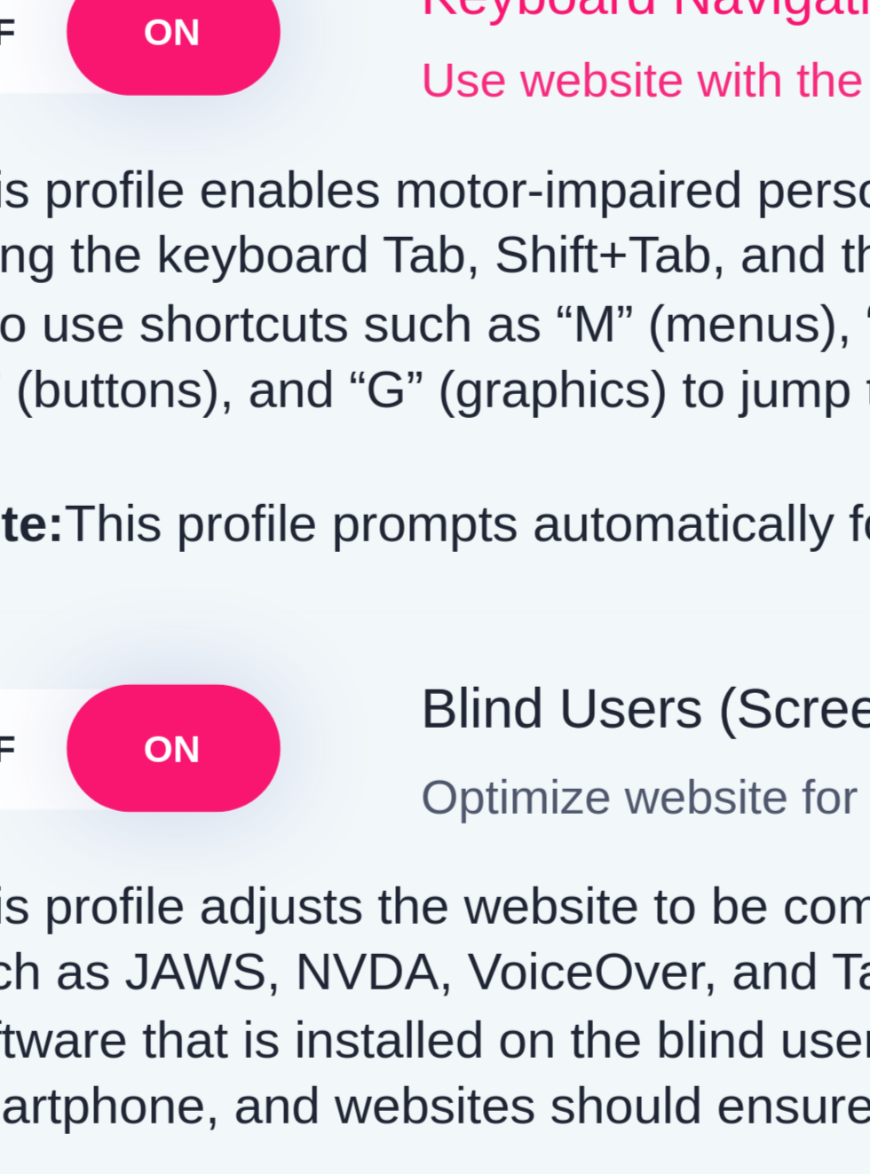
scroll to position [375, 83]
click at [135, 533] on div "OFF ON Blind Users (Screen Reader) Optimize website for screen-readers This pro…" at bounding box center [270, 626] width 447 height 186
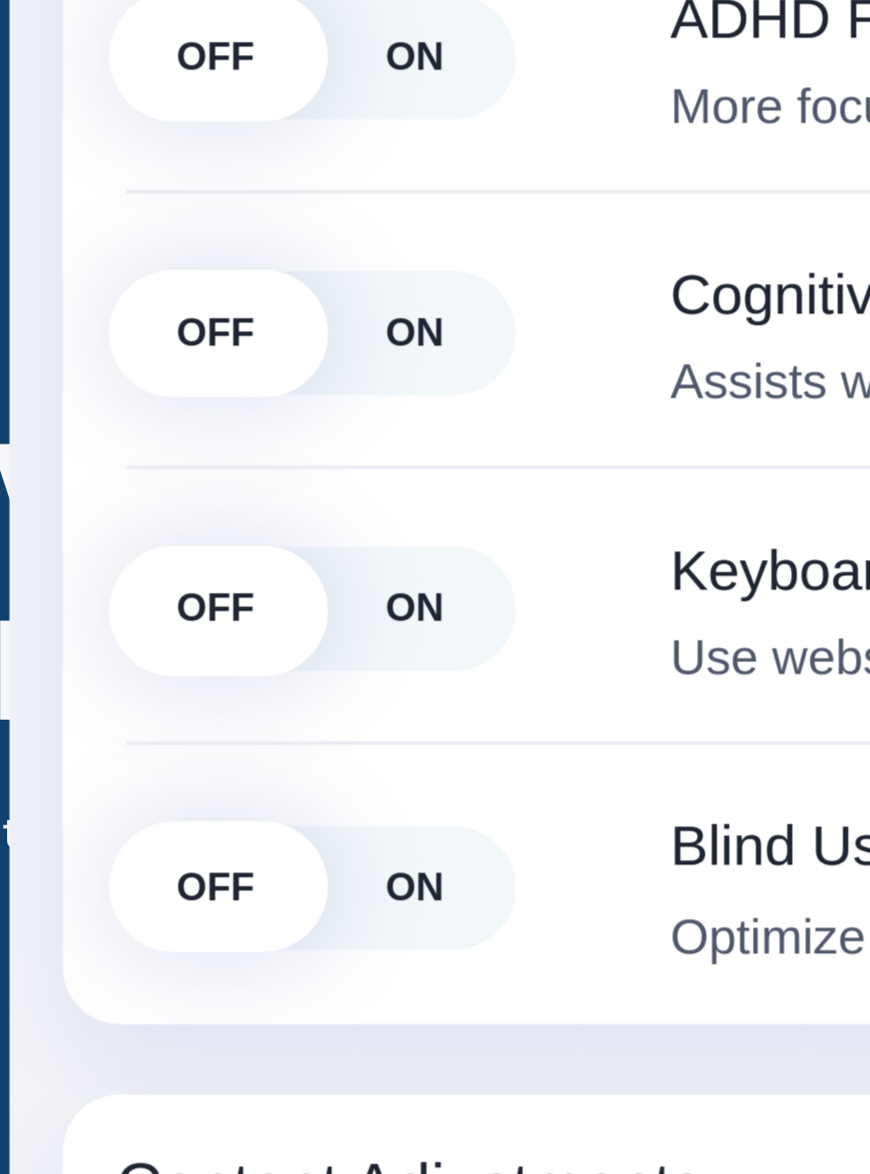
scroll to position [81, 24]
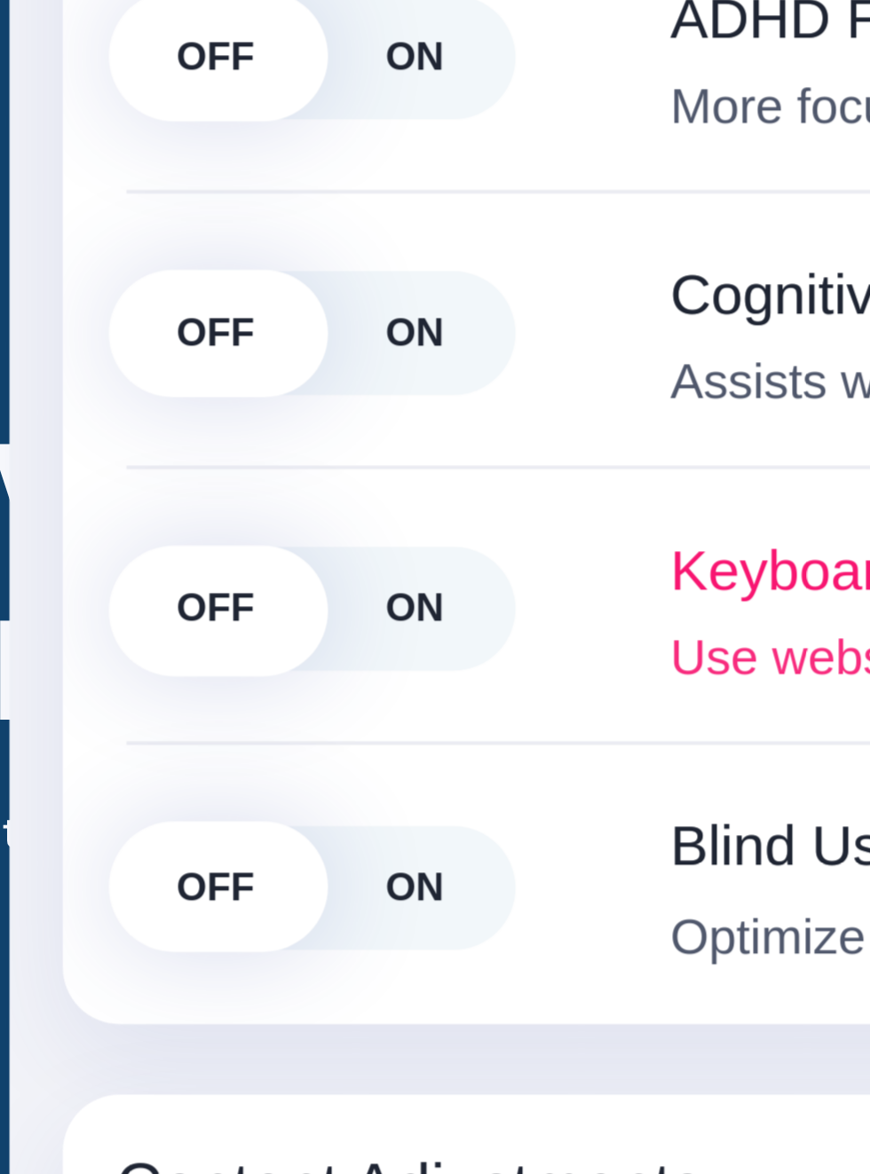
click at [131, 233] on span "ON" at bounding box center [128, 233] width 50 height 31
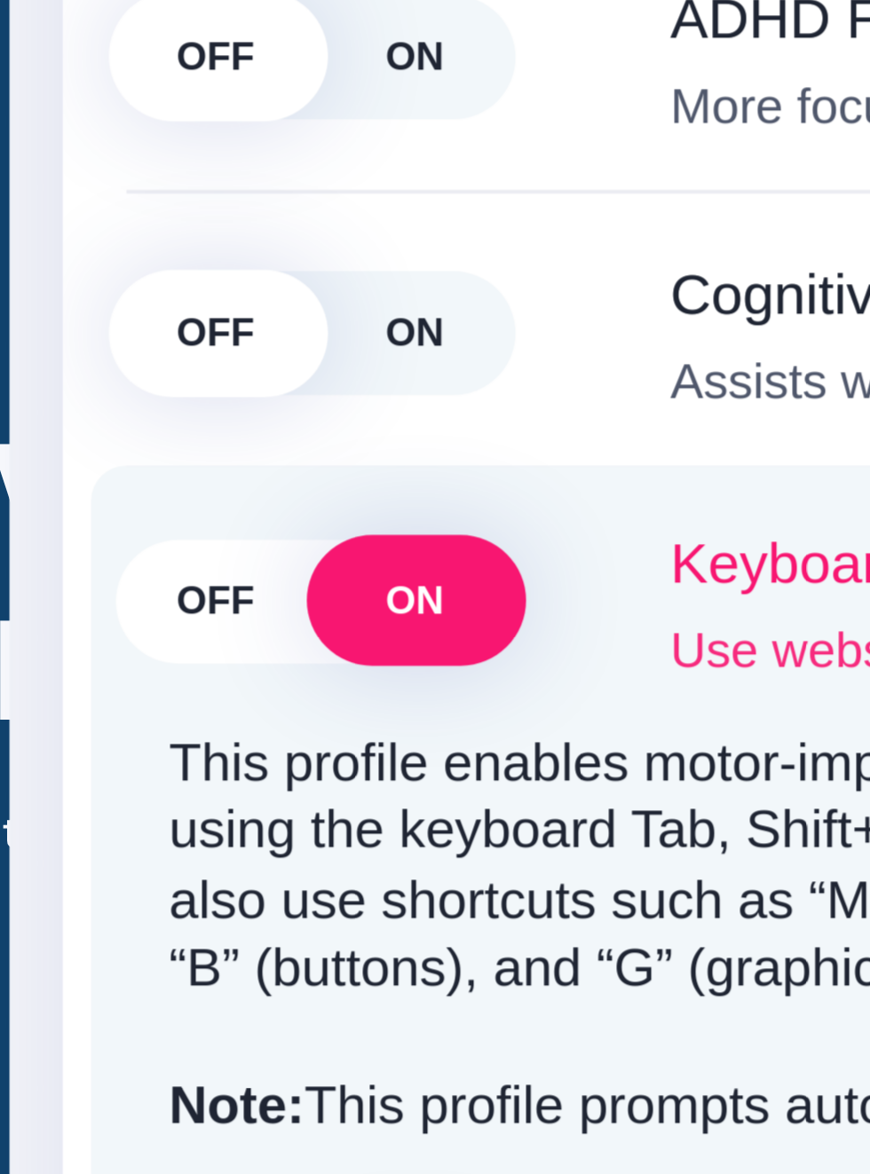
click at [147, 235] on div "Accessibility Adjustments" at bounding box center [271, 587] width 488 height 1116
click at [151, 239] on div "Accessibility Adjustments" at bounding box center [271, 587] width 488 height 1116
click at [146, 239] on div "Accessibility Adjustments" at bounding box center [271, 587] width 488 height 1116
click at [136, 233] on span "ON" at bounding box center [128, 232] width 50 height 31
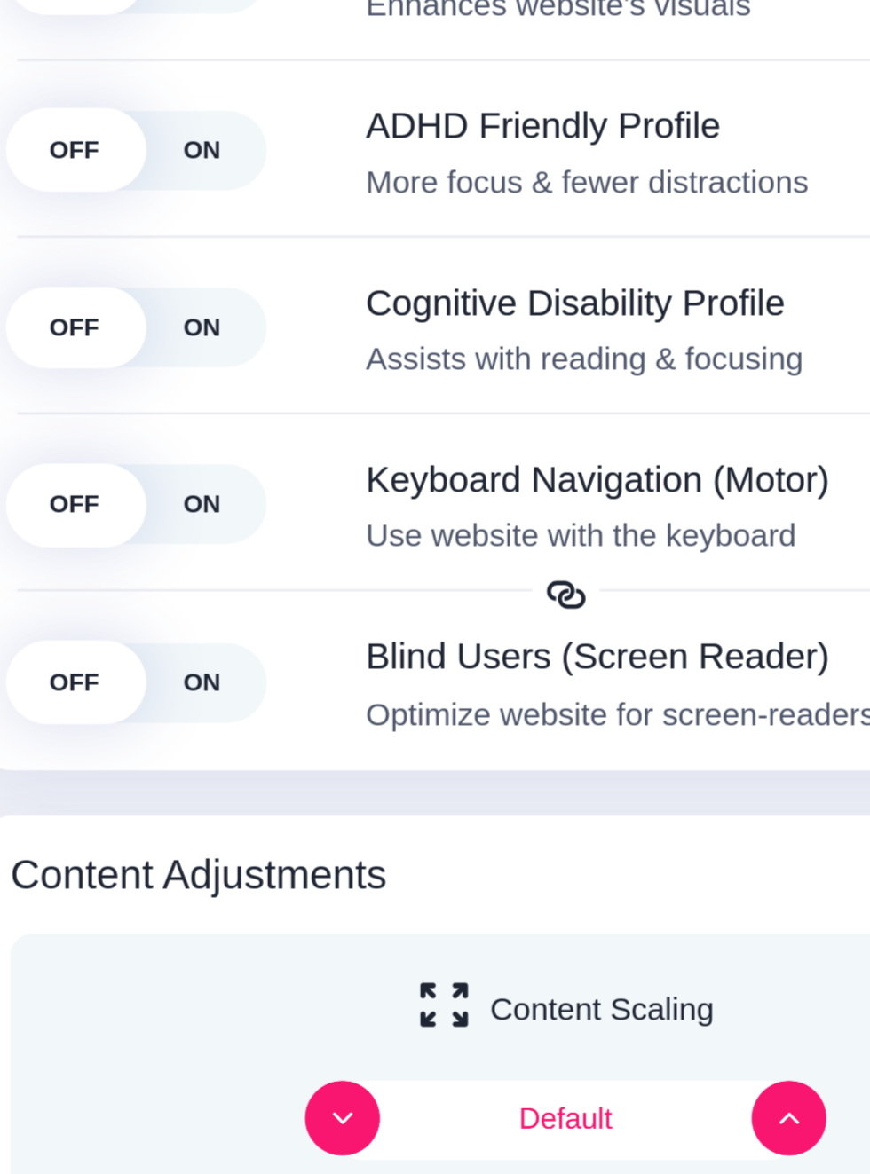
scroll to position [169, 49]
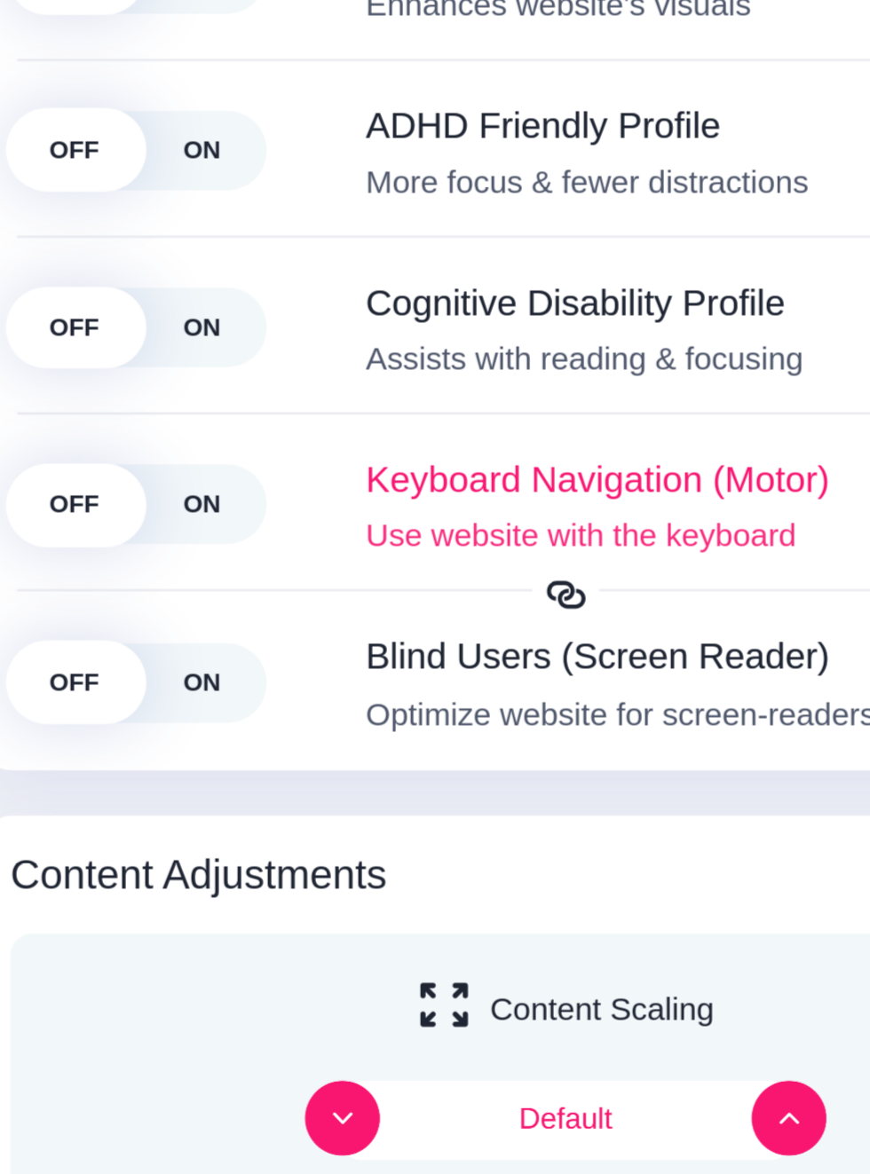
click at [130, 369] on span "ON" at bounding box center [128, 366] width 50 height 31
click at [0, 0] on div "Accessibility Adjustments" at bounding box center [0, 0] width 0 height 0
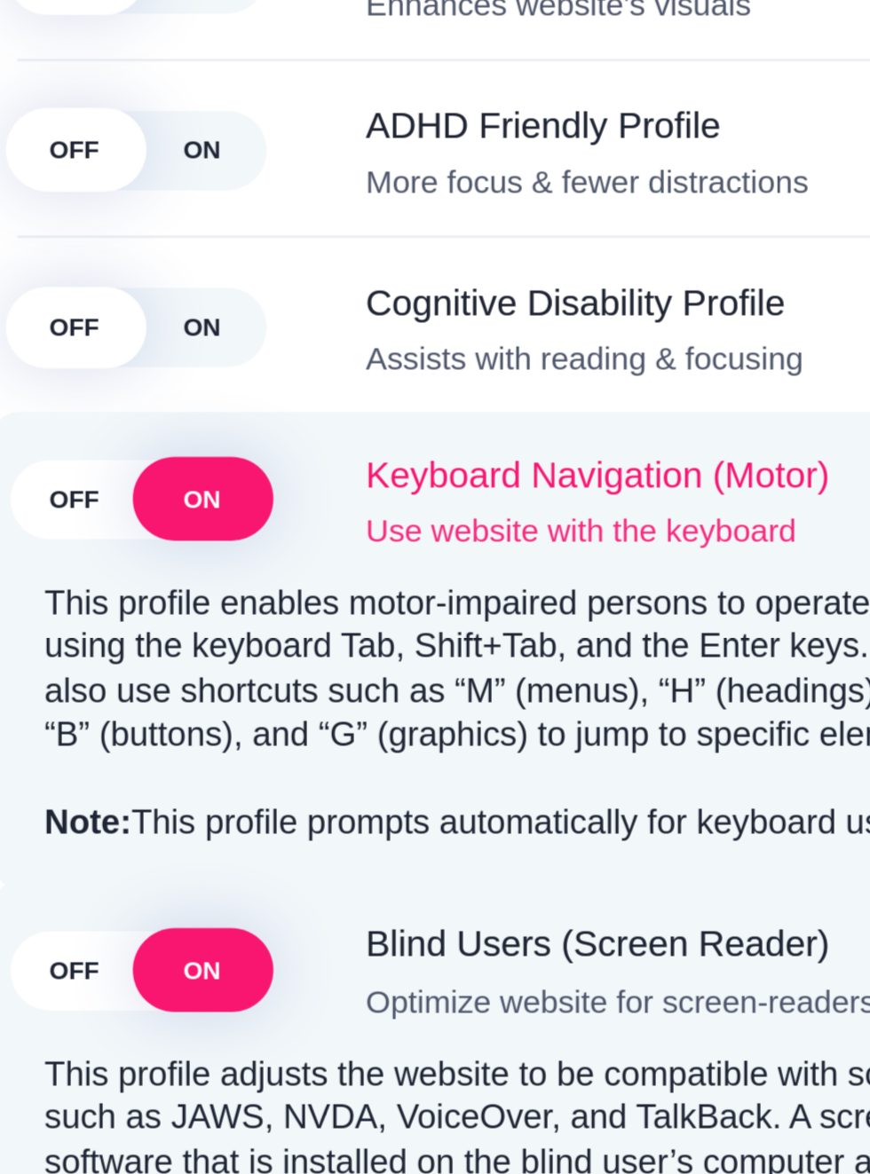
click at [135, 567] on div "This profile adjusts the website to be compatible with screen-readers such as J…" at bounding box center [270, 625] width 435 height 117
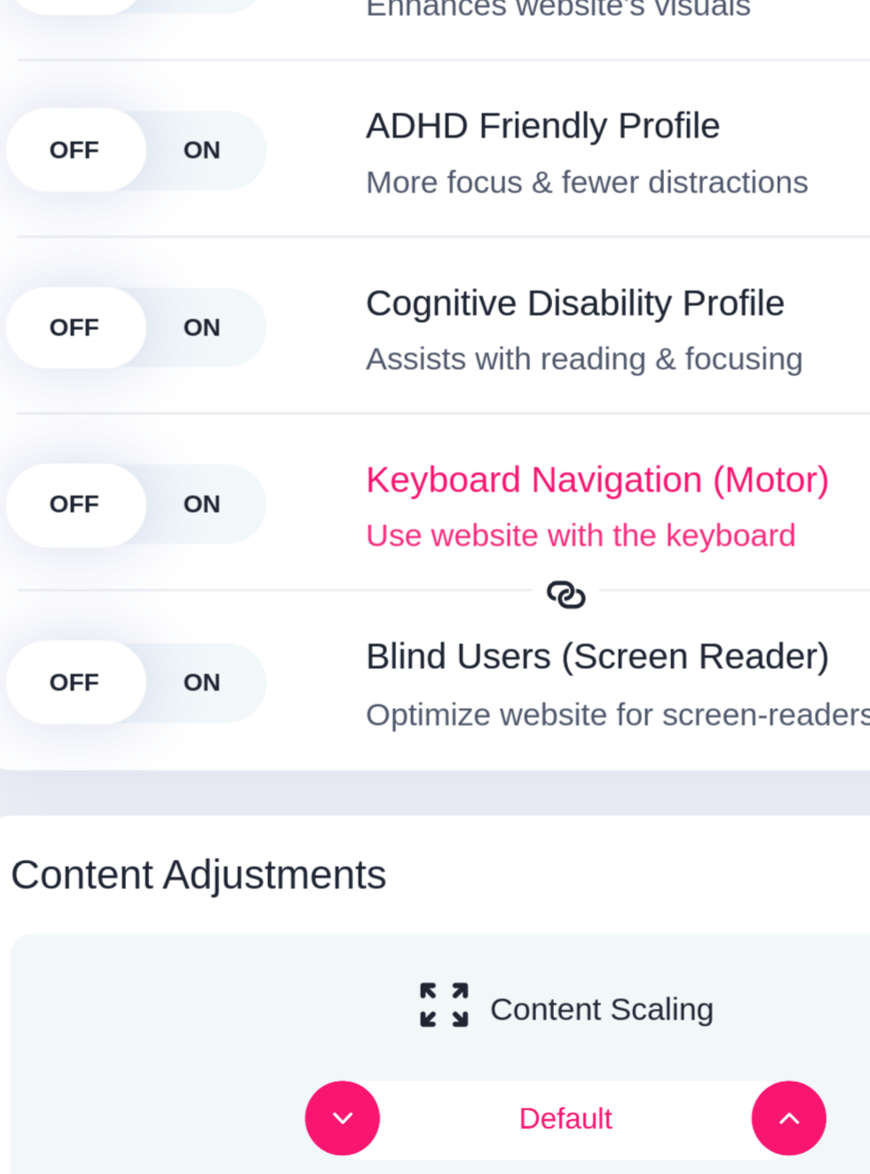
click at [140, 894] on div "Align Left" at bounding box center [159, 947] width 213 height 107
click at [0, 0] on div "Accessibility Adjustments" at bounding box center [0, 0] width 0 height 0
click at [141, 597] on div "Accessibility Adjustments" at bounding box center [271, 587] width 488 height 1116
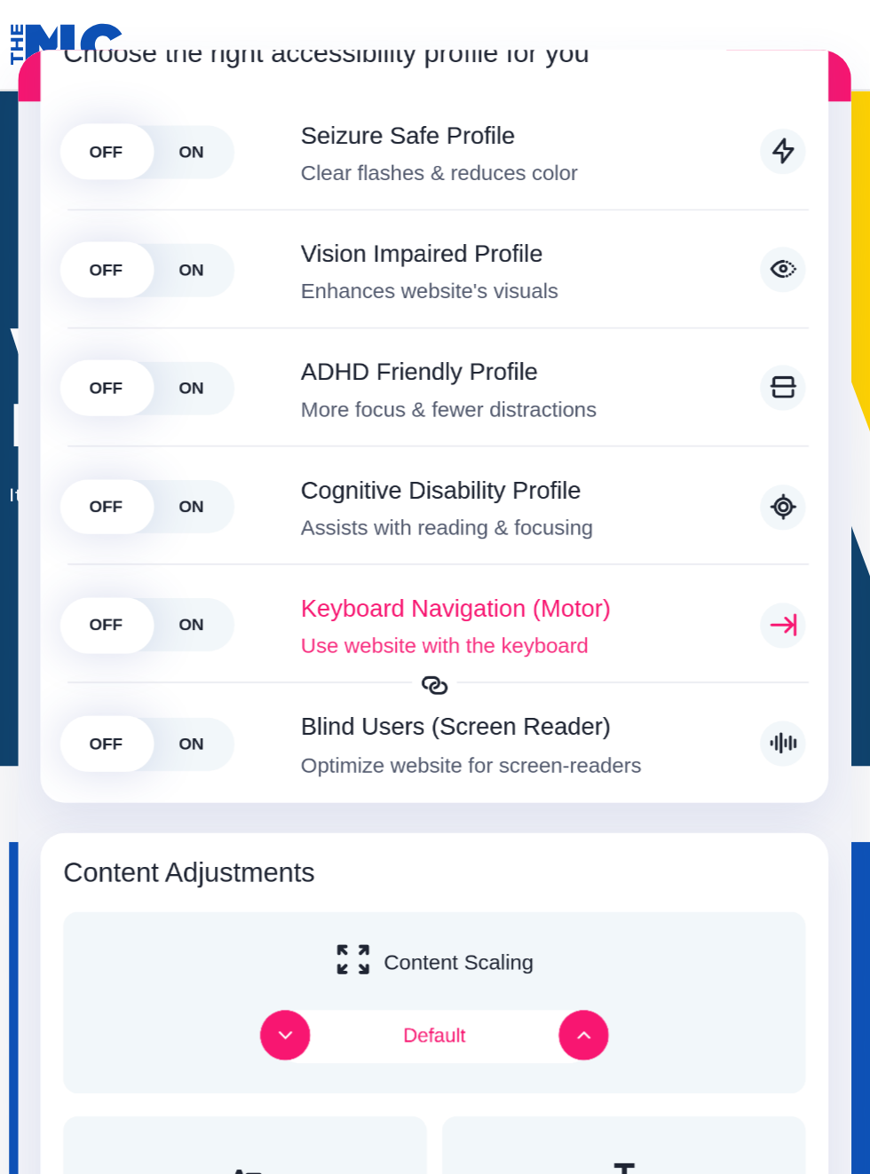
scroll to position [126, 0]
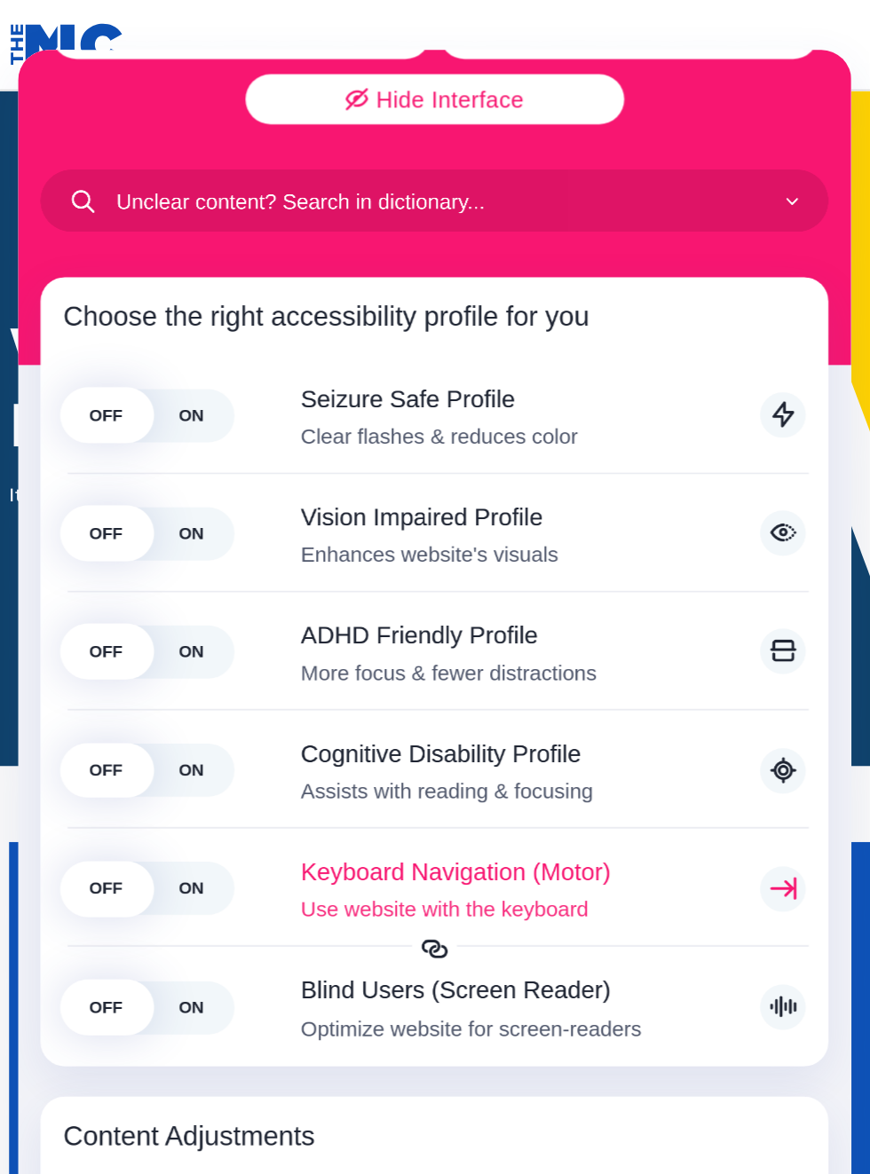
click at [154, 529] on div "Accessibility Adjustments" at bounding box center [271, 587] width 488 height 1116
click at [137, 513] on div "Accessibility Adjustments" at bounding box center [271, 587] width 488 height 1116
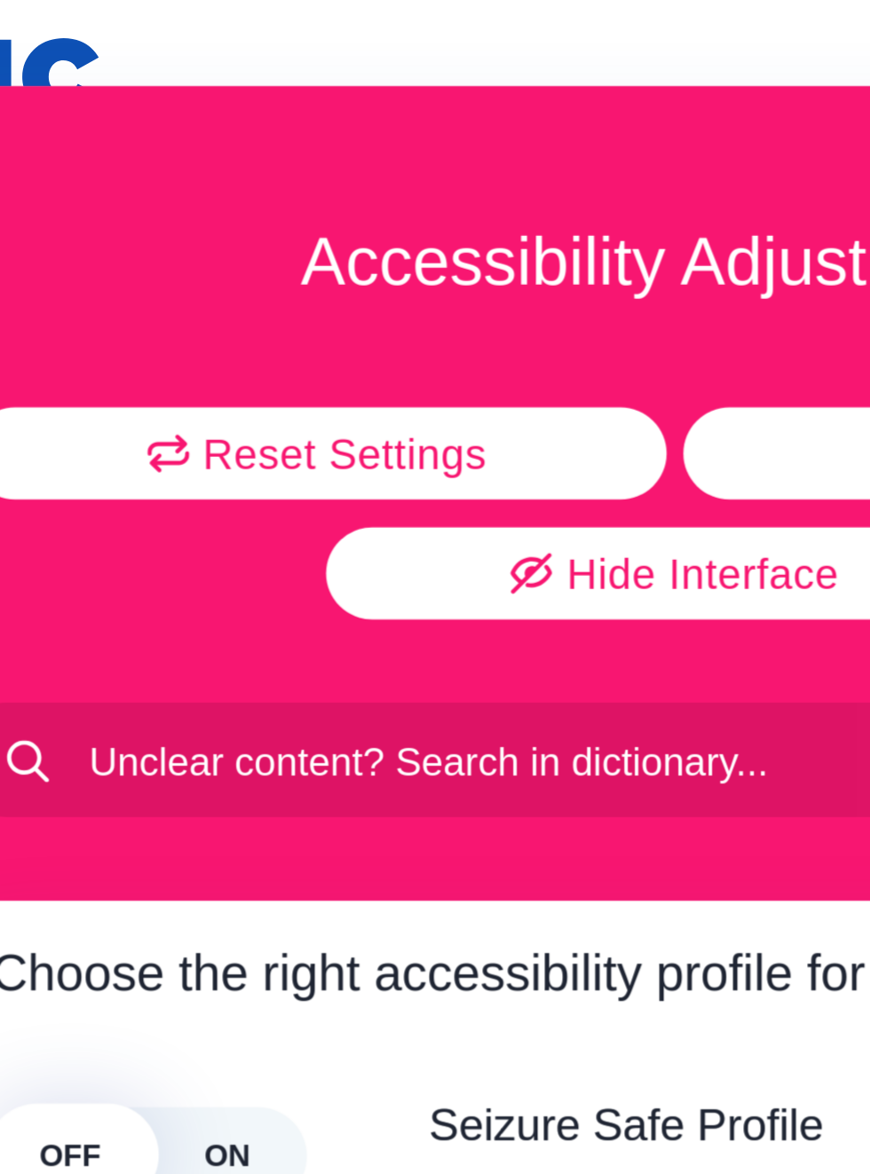
scroll to position [2, 56]
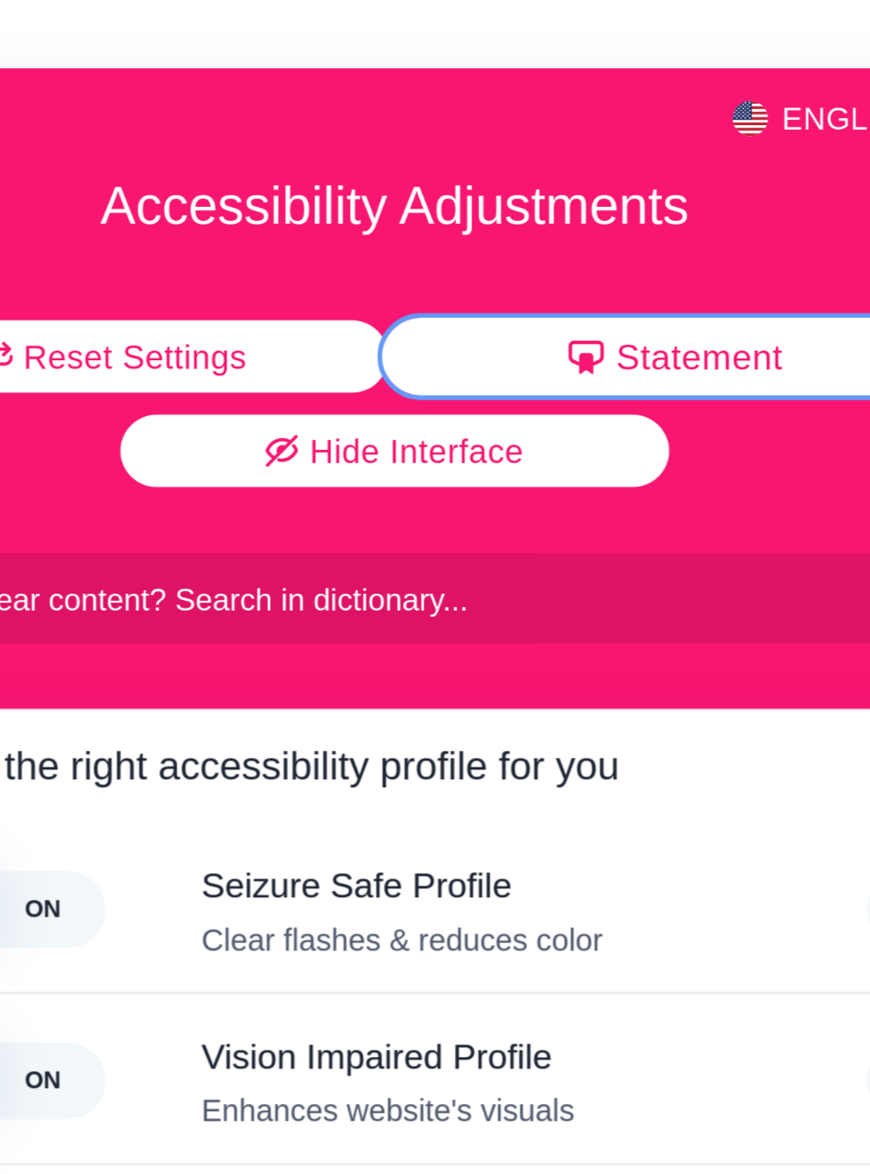
click at [379, 146] on span "Statement" at bounding box center [393, 146] width 67 height 14
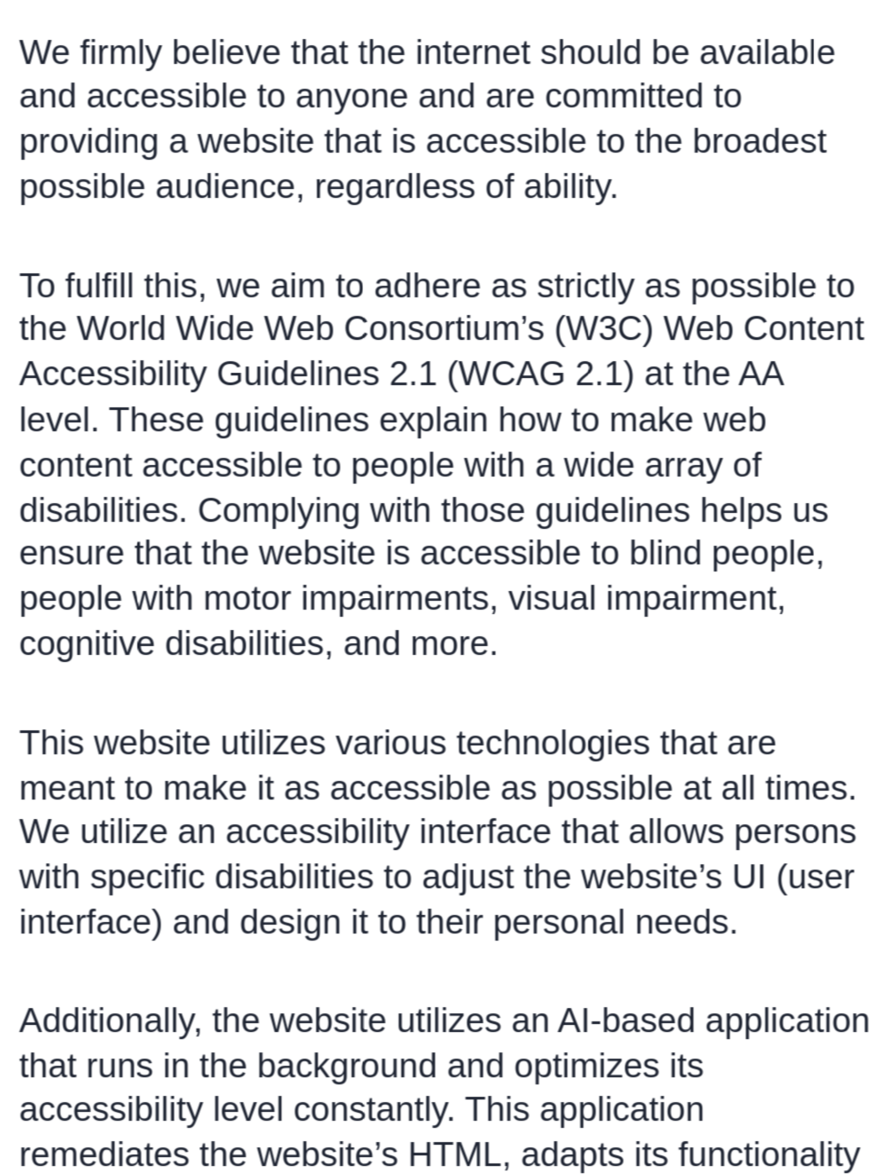
scroll to position [0, 0]
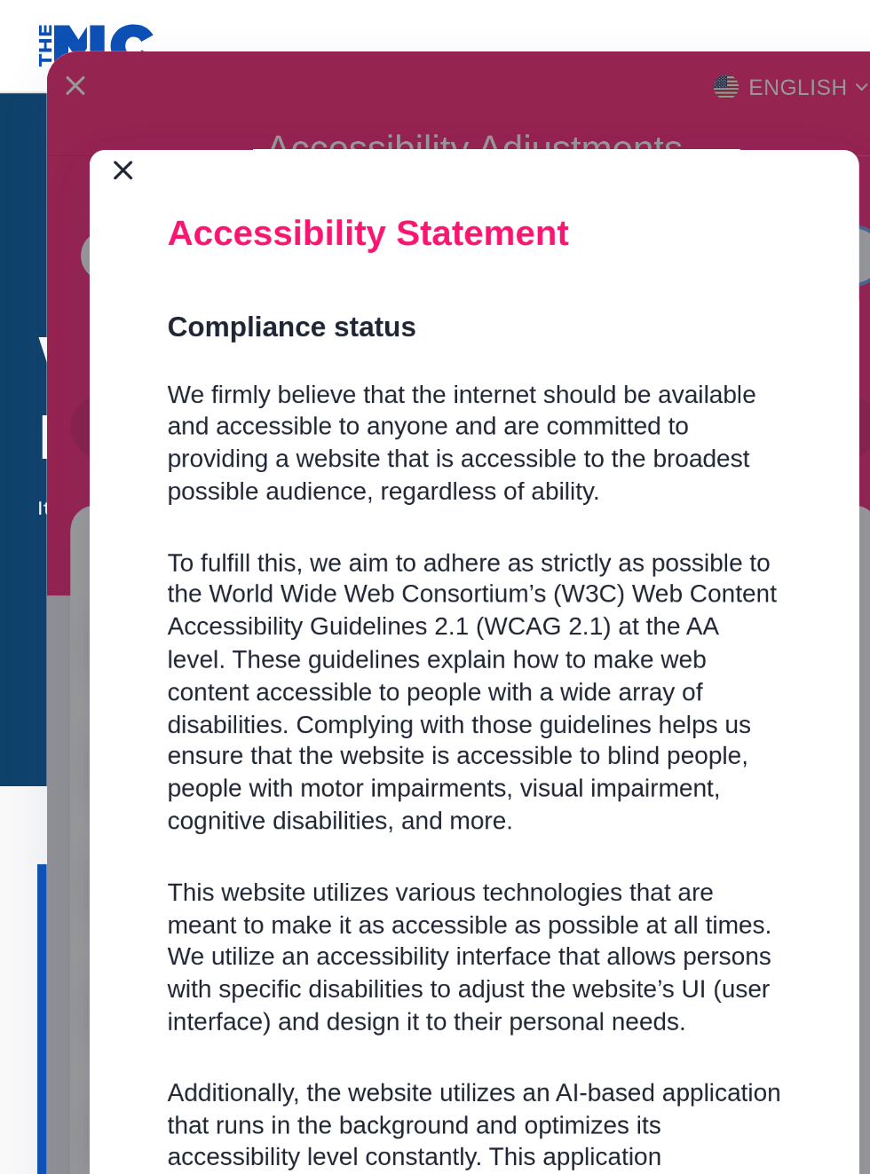
click at [83, 58] on div "Accessibility Adjustments" at bounding box center [271, 587] width 488 height 1116
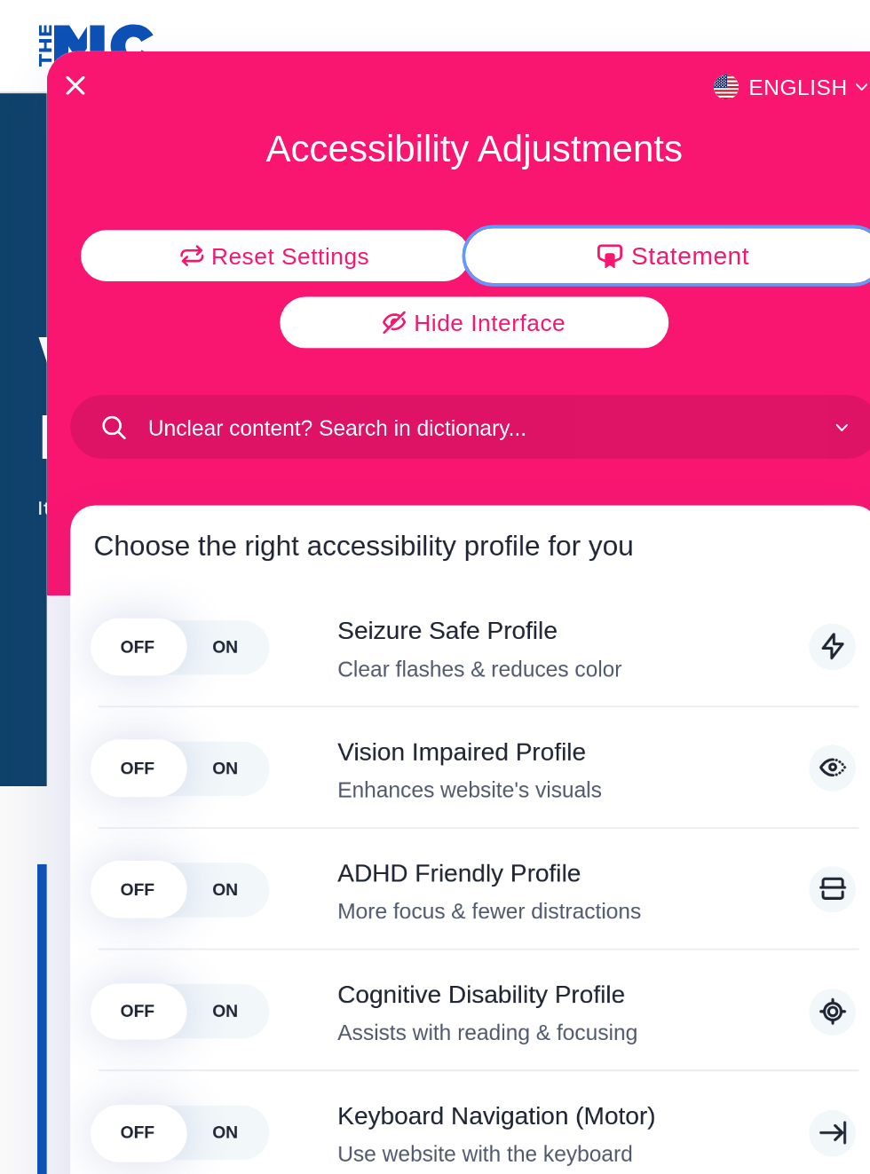
click at [45, 51] on icon "Close Accessibility Interface" at bounding box center [42, 48] width 11 height 11
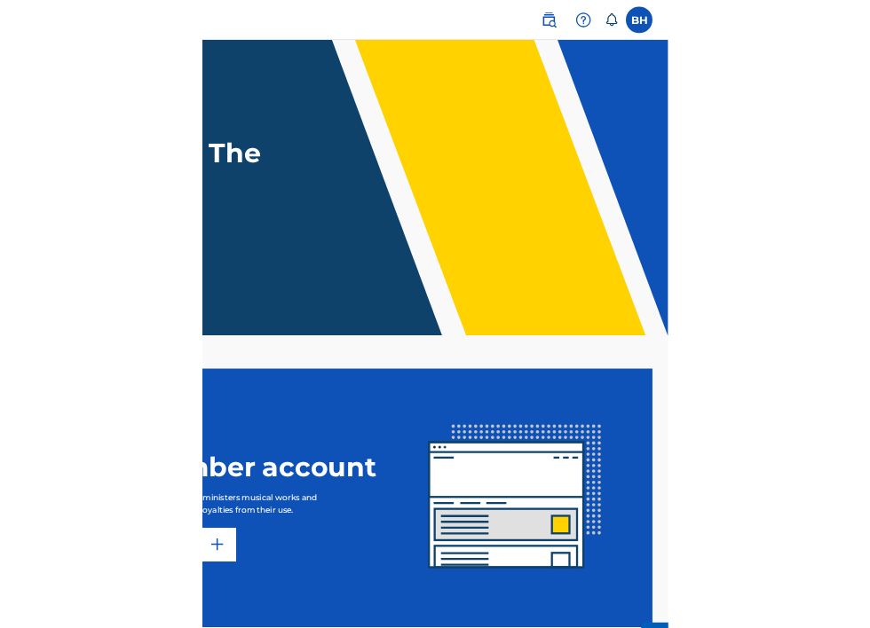
scroll to position [0, 246]
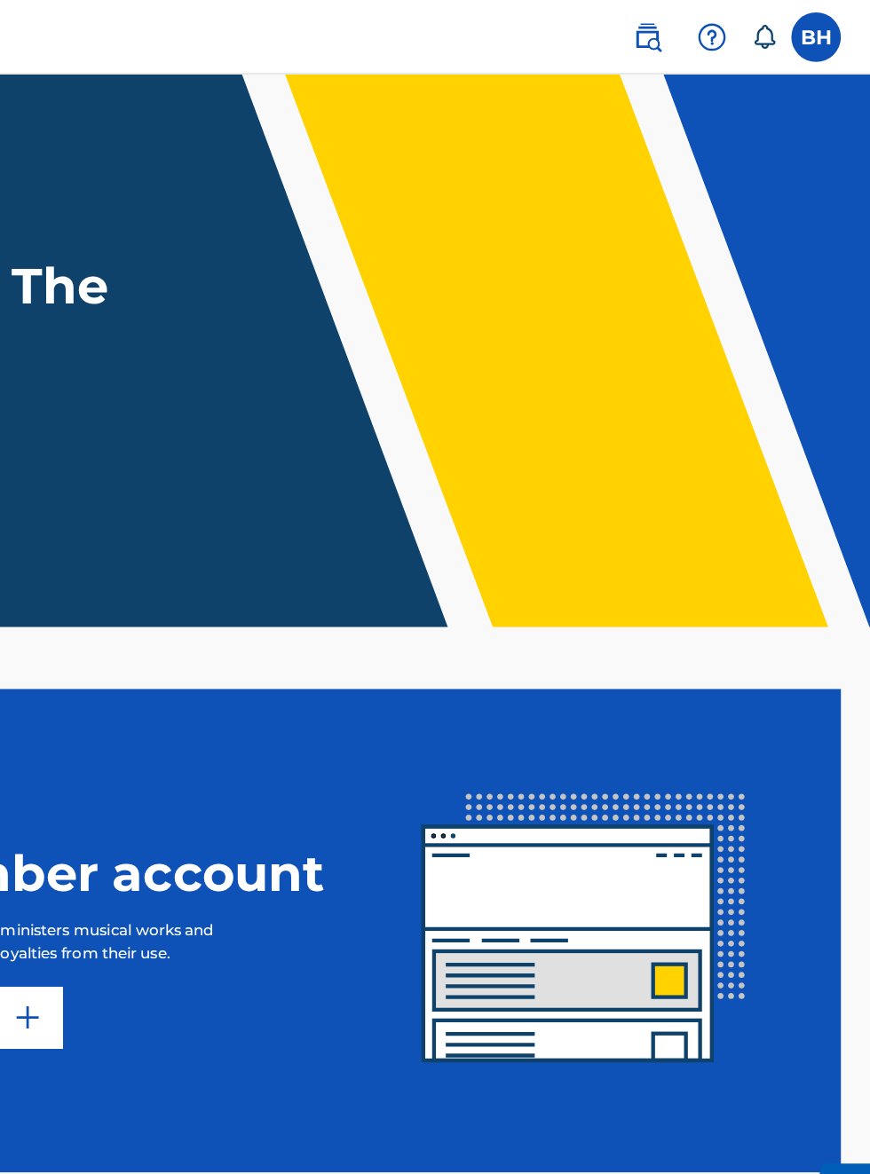
click at [843, 17] on label at bounding box center [831, 27] width 36 height 36
click at [831, 27] on input "BH Bobby Hamilton bobbyhamilton672@gmail.com Notification Preferences Profile L…" at bounding box center [831, 27] width 0 height 0
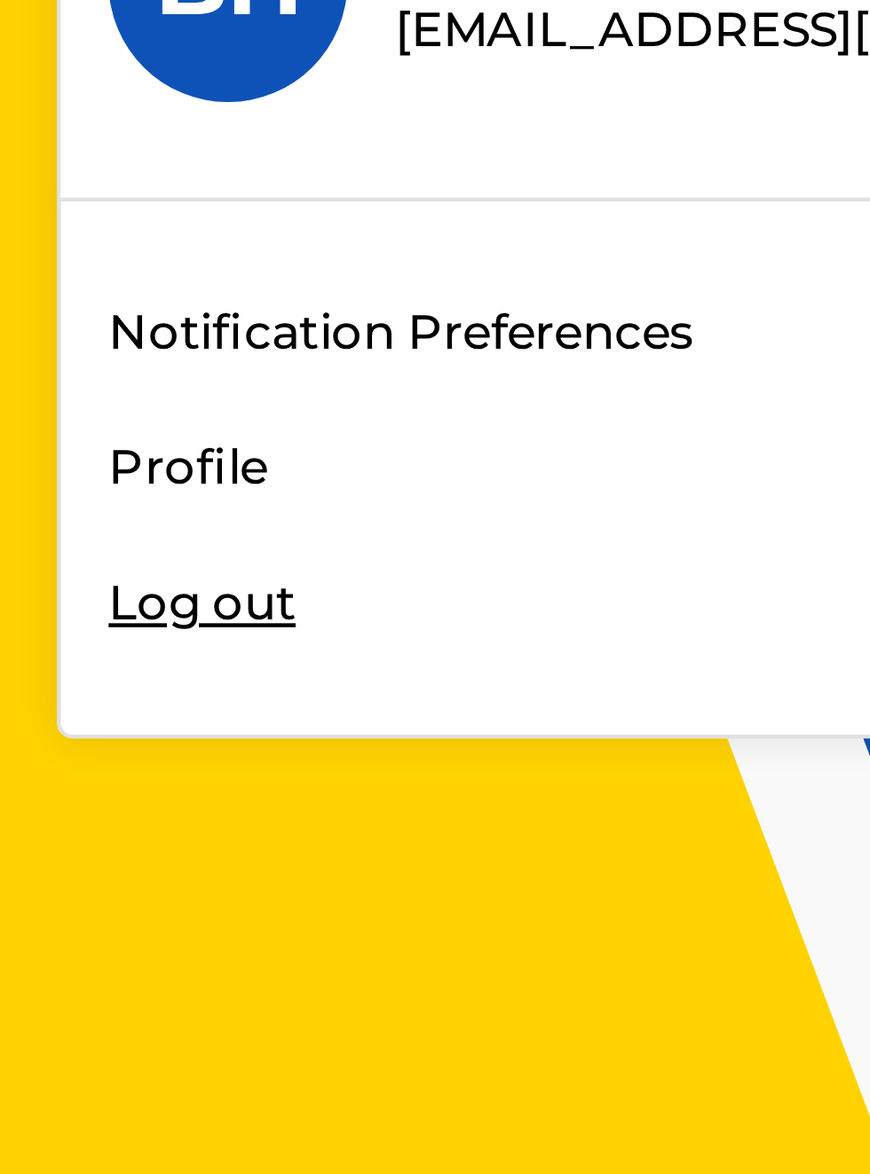
scroll to position [116, 613]
click at [655, 221] on div "BH BH Bobby Hamilton bobbyhamilton672@gmail.com Notification Preferences Profil…" at bounding box center [435, 587] width 870 height 1174
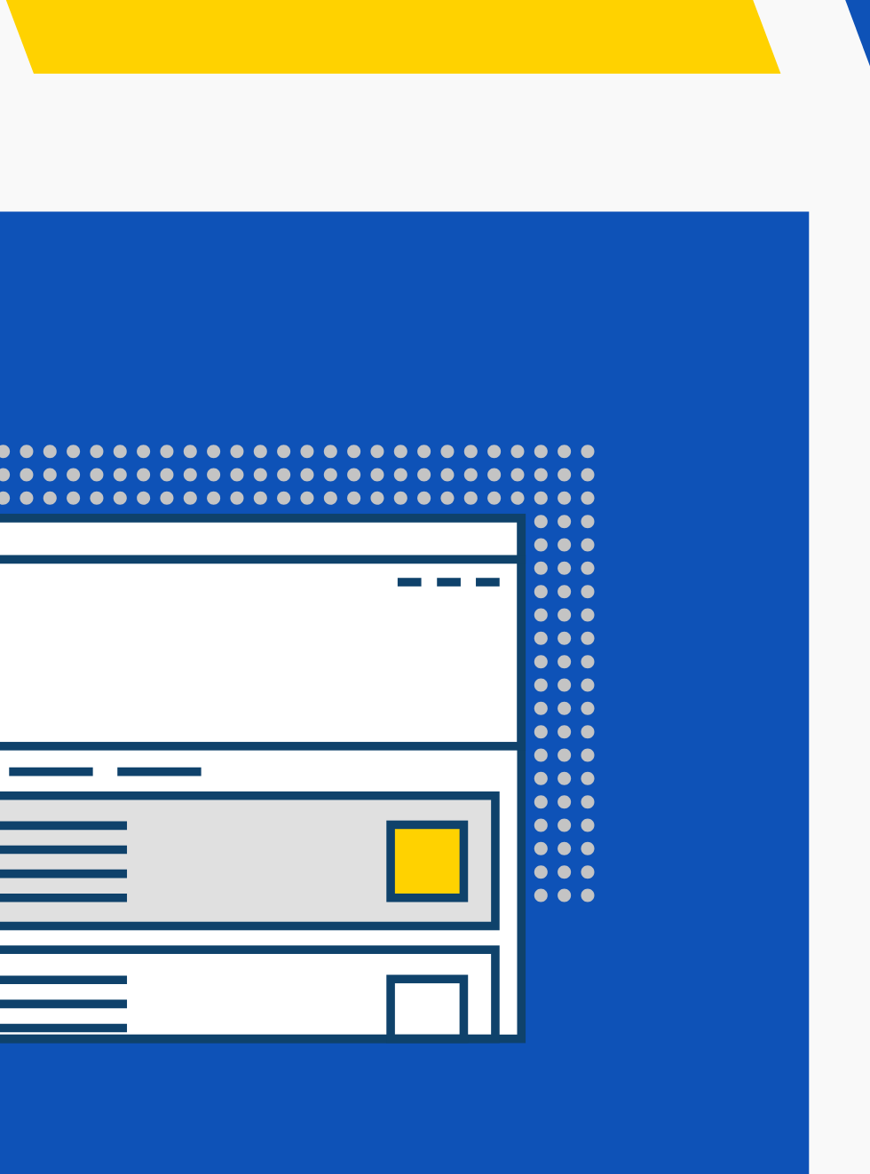
scroll to position [172, 0]
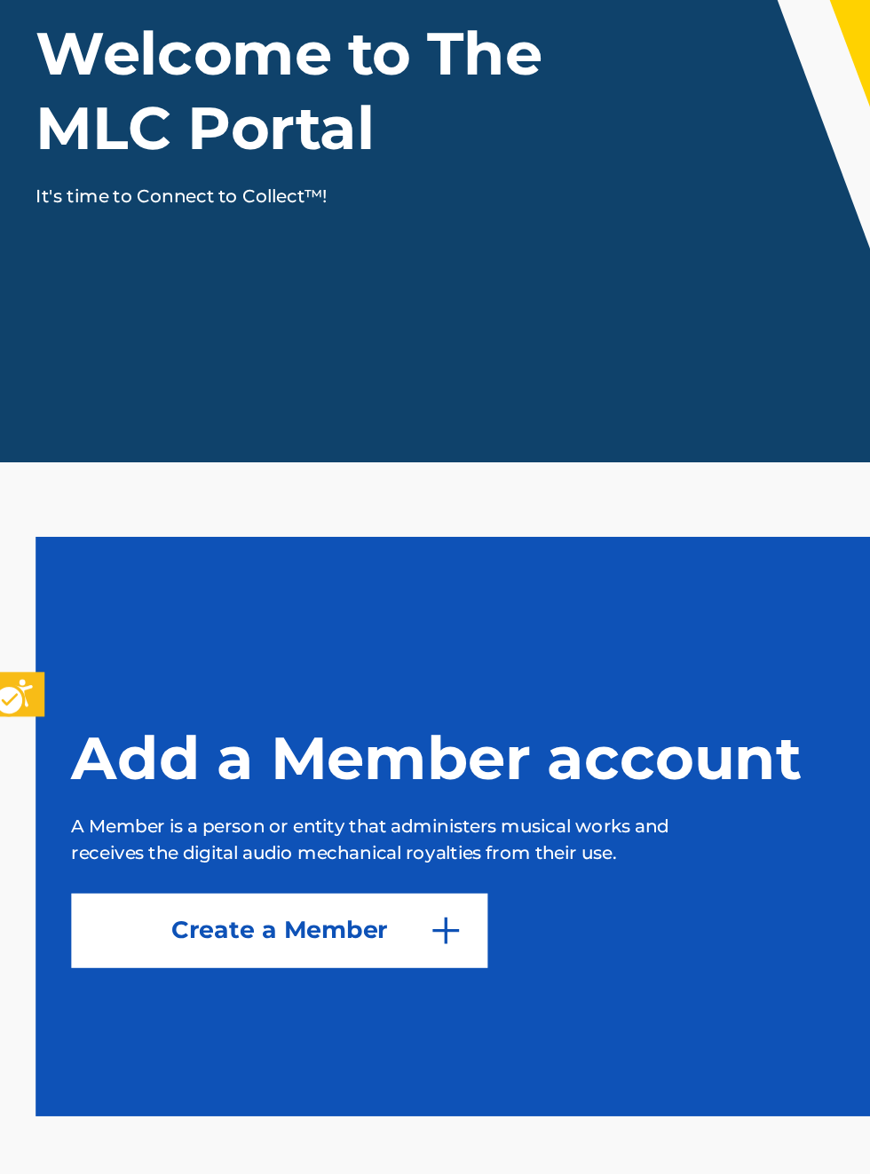
click at [452, 648] on h1 "Add a Member account" at bounding box center [265, 626] width 444 height 44
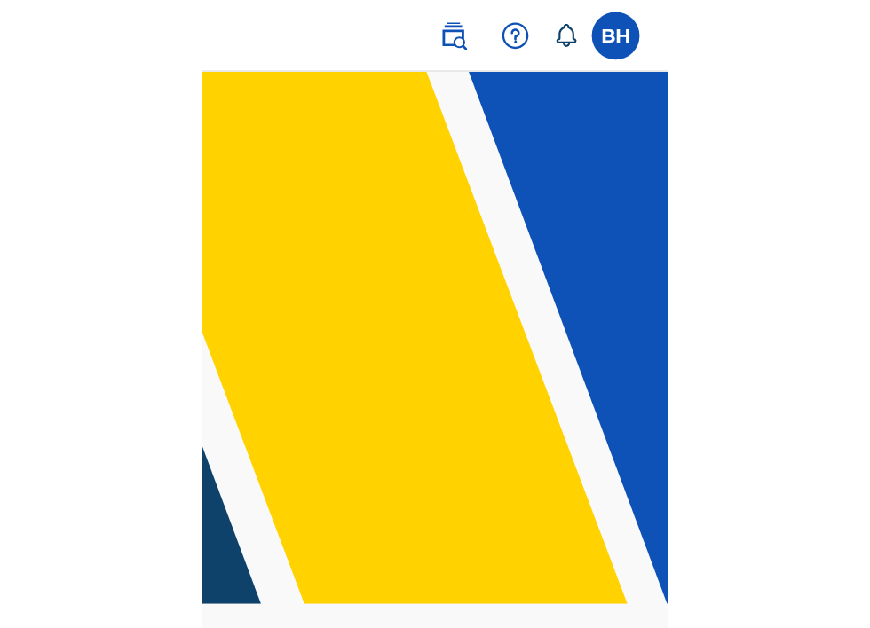
scroll to position [0, 523]
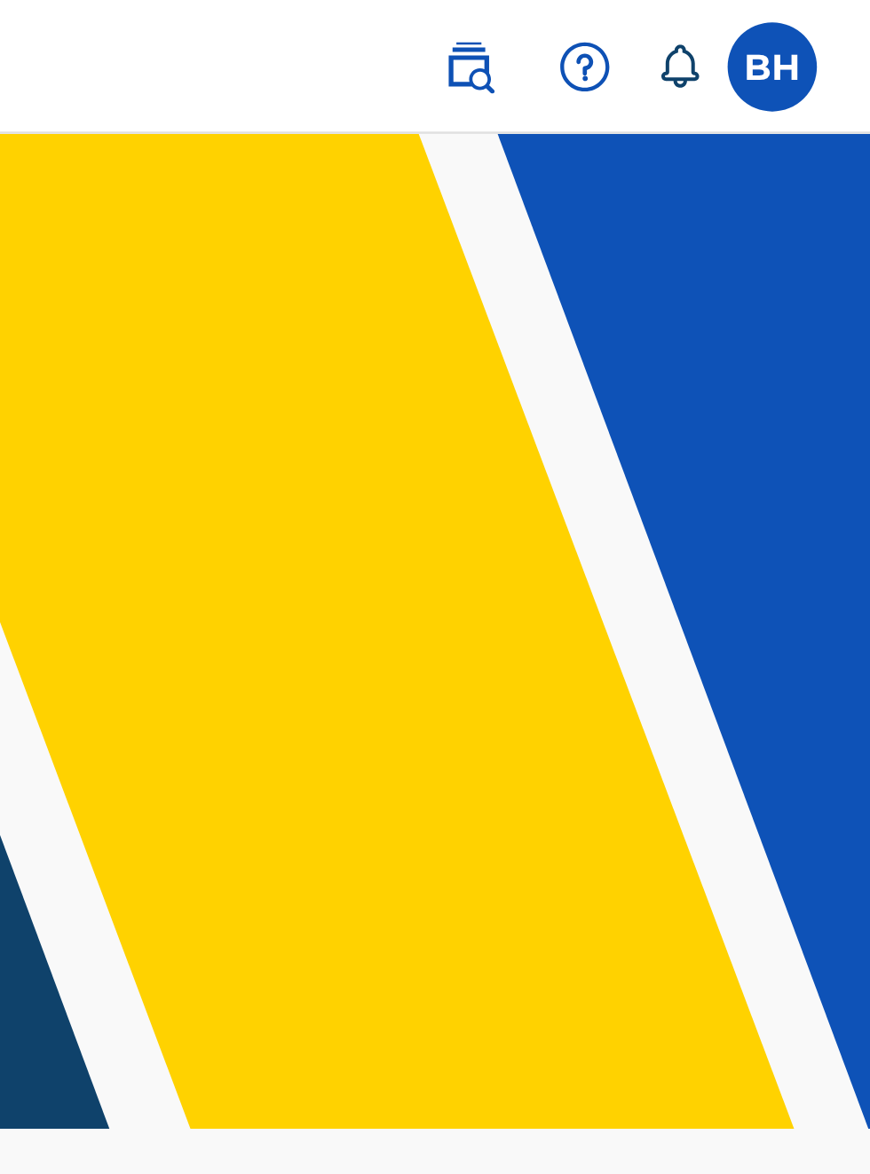
click at [834, 25] on label at bounding box center [831, 27] width 36 height 36
click at [831, 27] on input "BH Bobby Hamilton bobbyhamilton672@gmail.com Notification Preferences Profile L…" at bounding box center [831, 27] width 0 height 0
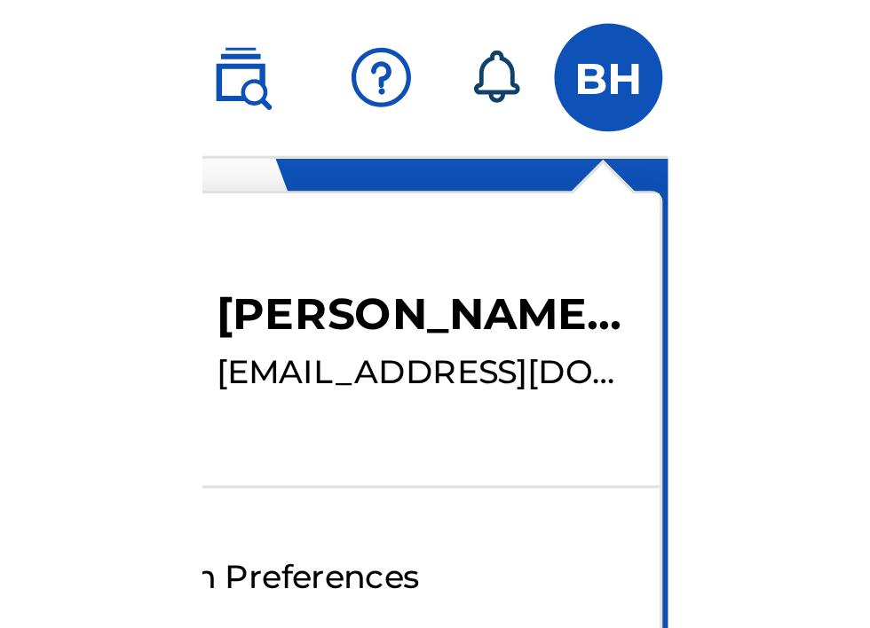
scroll to position [1, 697]
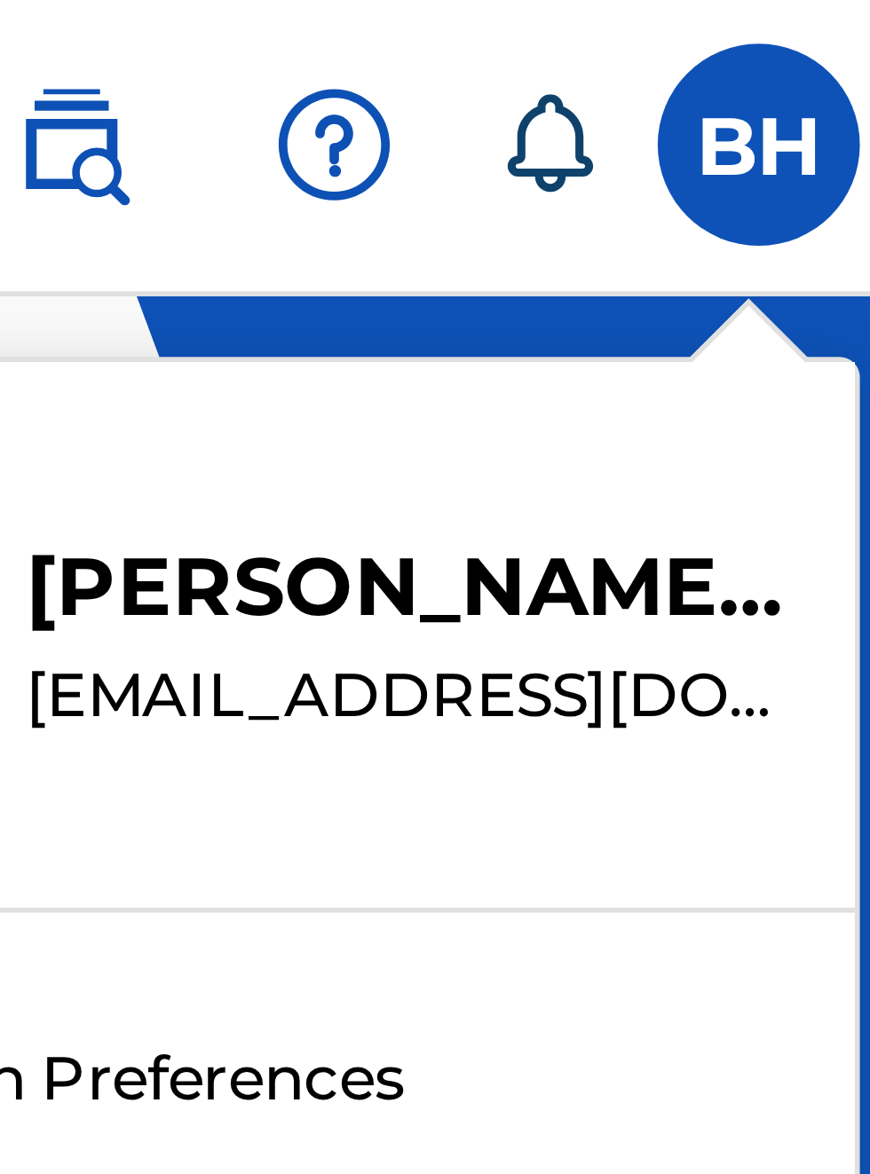
click at [769, 105] on div "BH BH Bobby Hamilton bobbyhamilton672@gmail.com Notification Preferences Profil…" at bounding box center [435, 587] width 870 height 1174
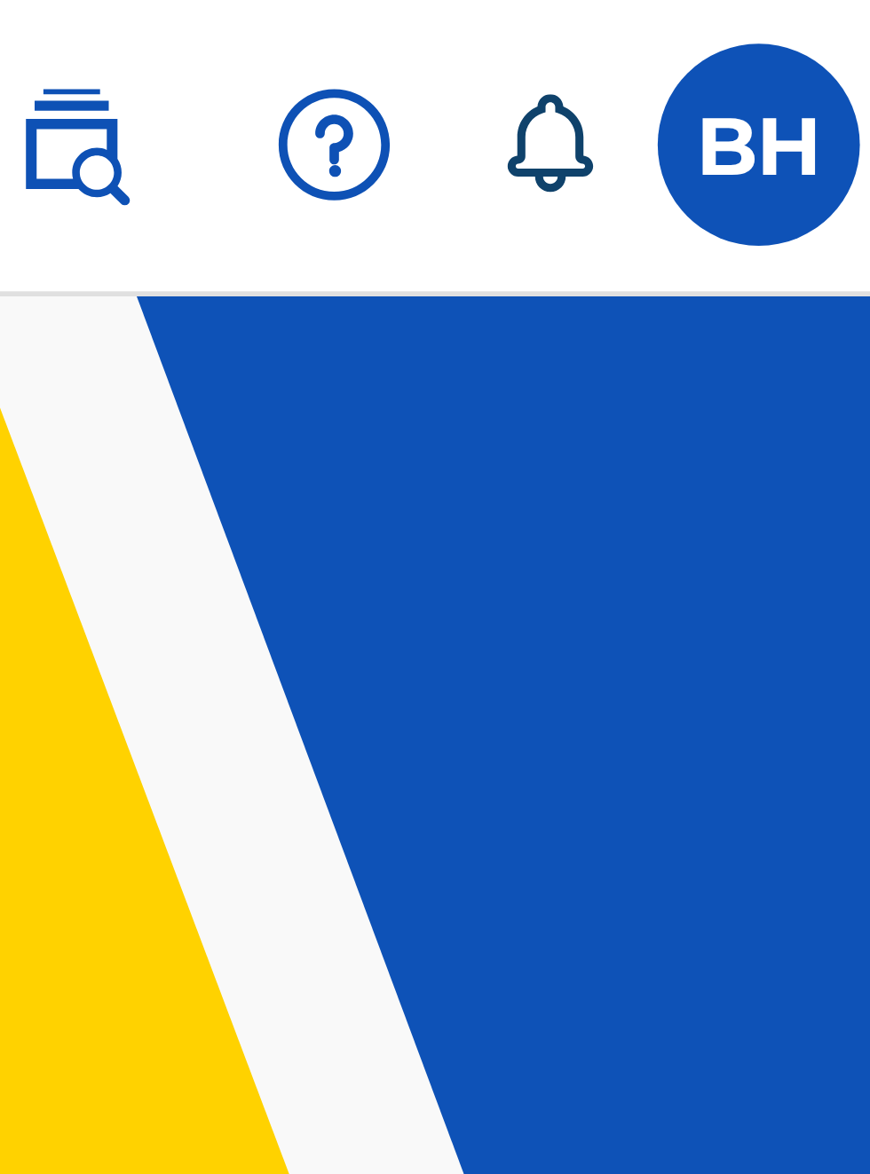
click at [829, 25] on label at bounding box center [831, 27] width 36 height 36
click at [831, 27] on input "BH Bobby Hamilton bobbyhamilton672@gmail.com Notification Preferences Profile L…" at bounding box center [831, 27] width 0 height 0
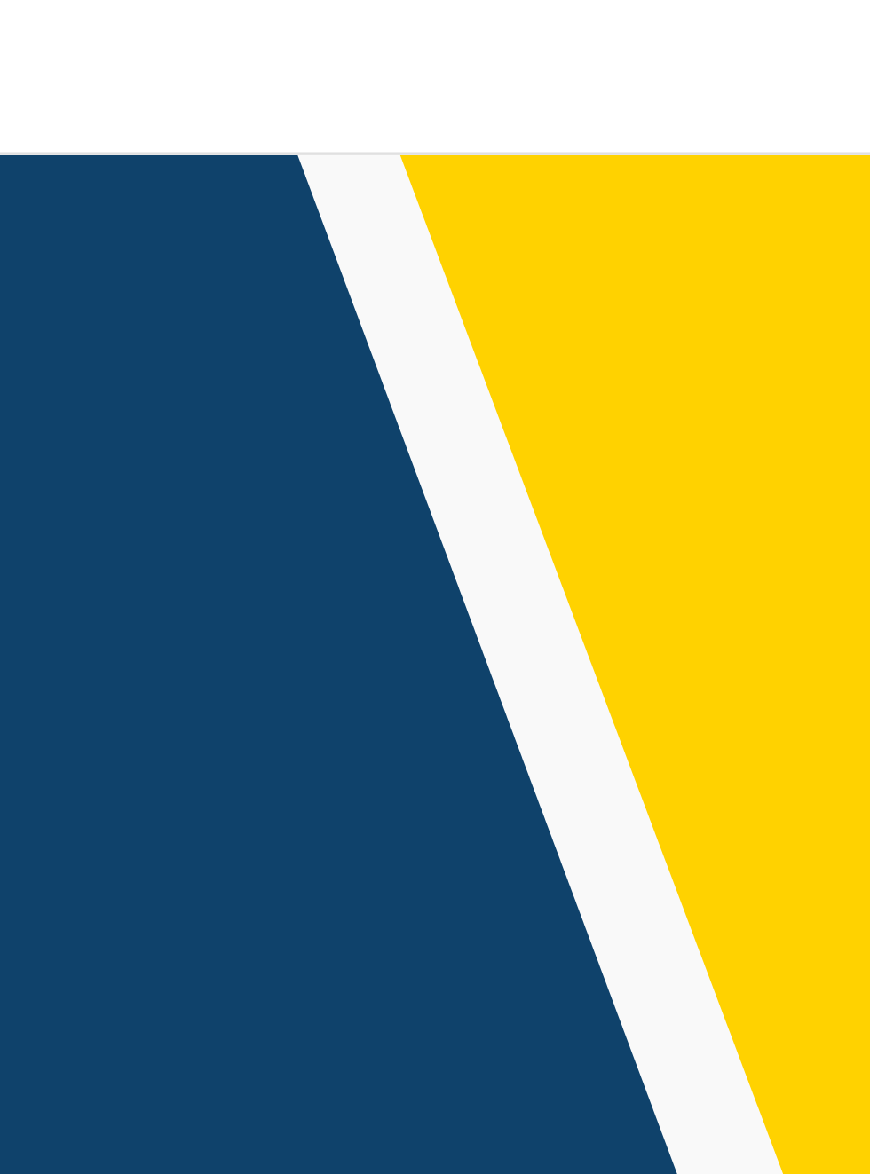
scroll to position [91, 0]
